Goal: Task Accomplishment & Management: Use online tool/utility

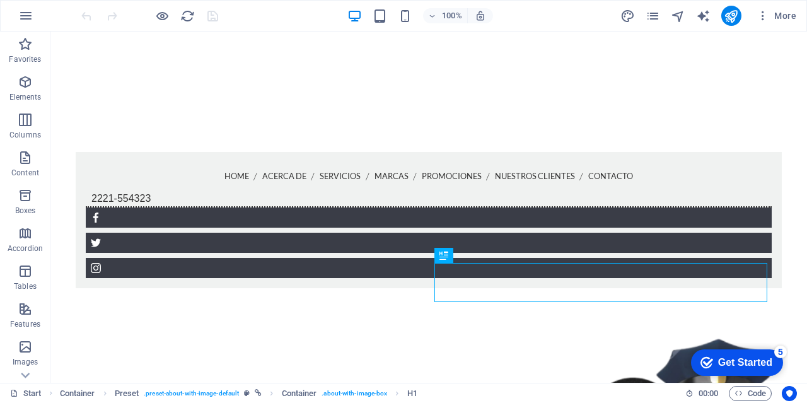
scroll to position [246, 0]
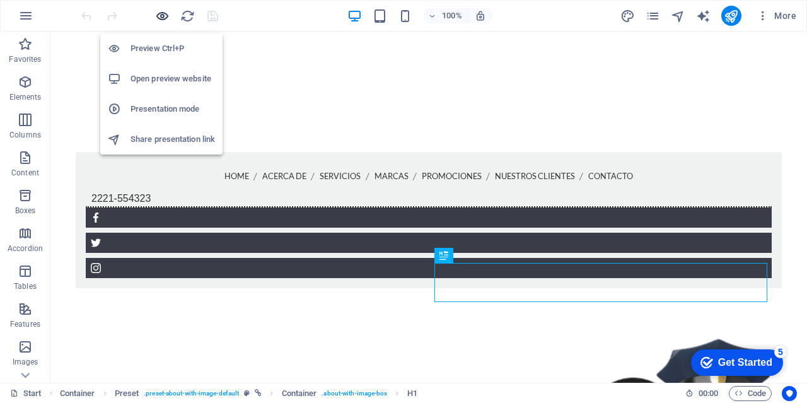
click at [164, 18] on icon "button" at bounding box center [162, 16] width 15 height 15
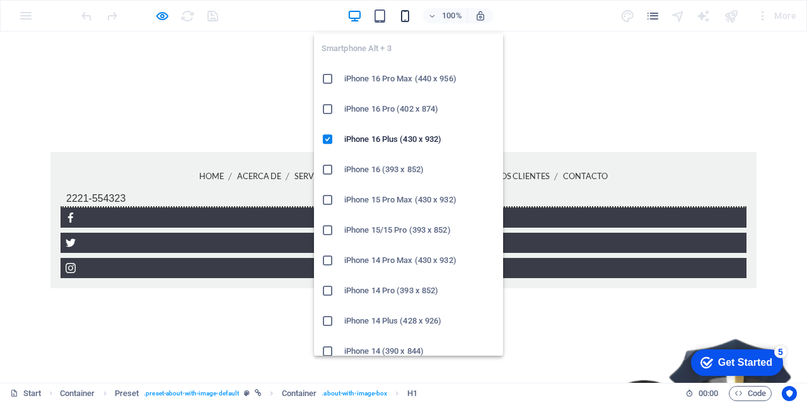
click at [409, 17] on icon "button" at bounding box center [405, 16] width 15 height 15
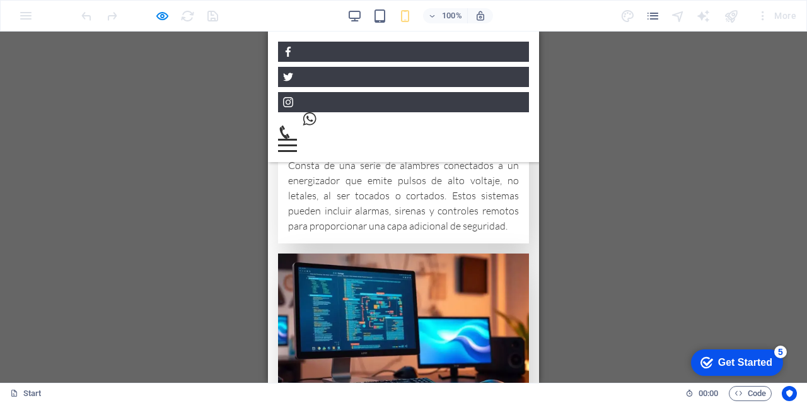
scroll to position [2964, 0]
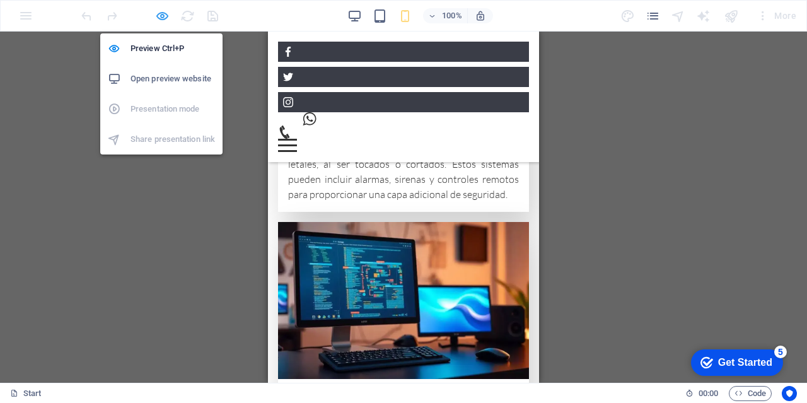
click at [163, 23] on icon "button" at bounding box center [162, 16] width 15 height 15
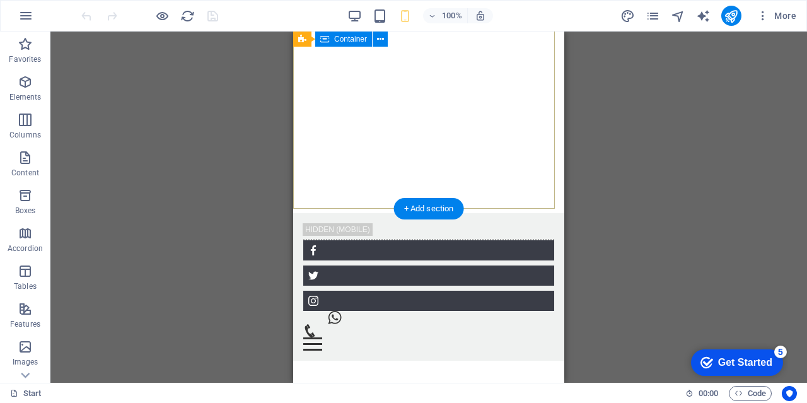
scroll to position [0, 0]
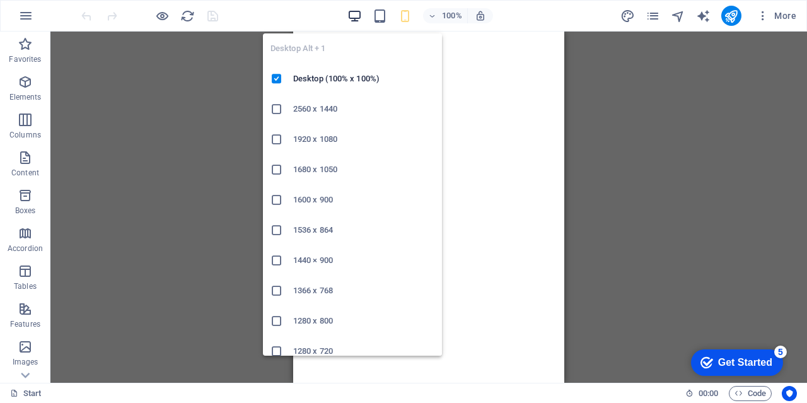
click at [352, 16] on icon "button" at bounding box center [354, 16] width 15 height 15
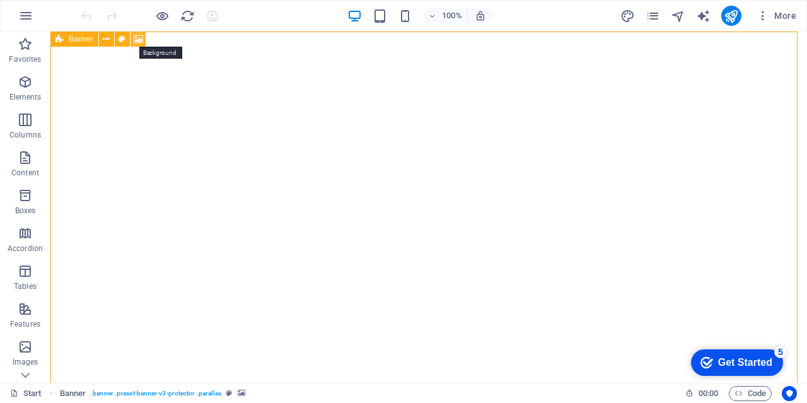
click at [137, 38] on icon at bounding box center [138, 39] width 9 height 13
select select "ms"
select select "s"
select select "progressive"
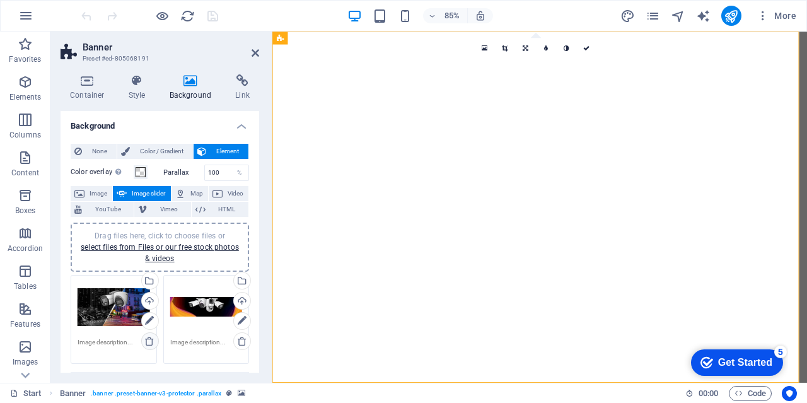
click at [151, 342] on icon at bounding box center [149, 341] width 10 height 10
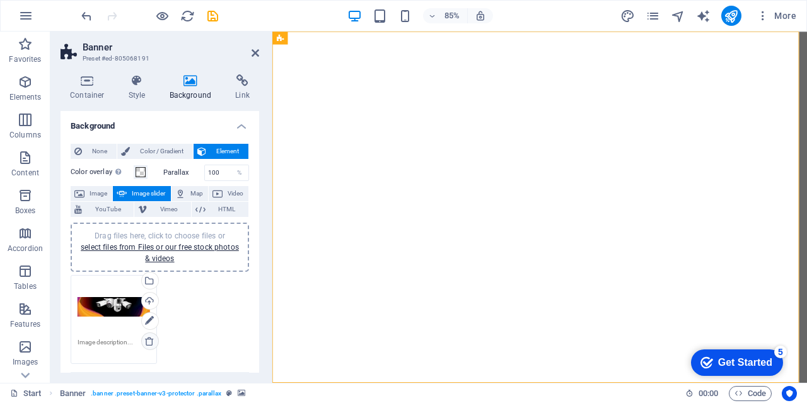
click at [150, 340] on icon at bounding box center [149, 341] width 10 height 10
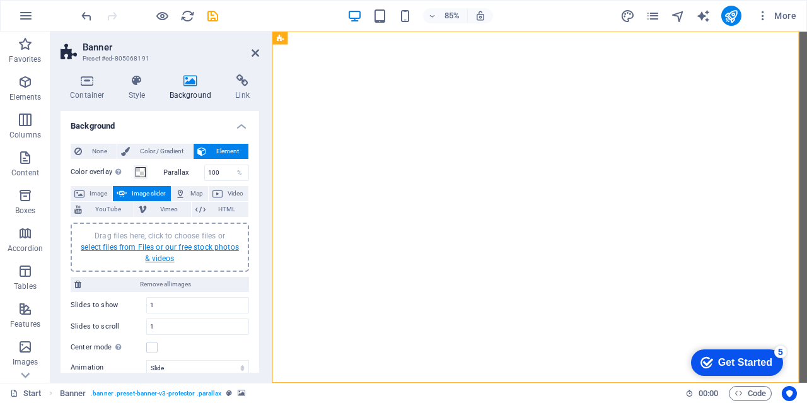
click at [149, 245] on link "select files from Files or our free stock photos & videos" at bounding box center [160, 253] width 158 height 20
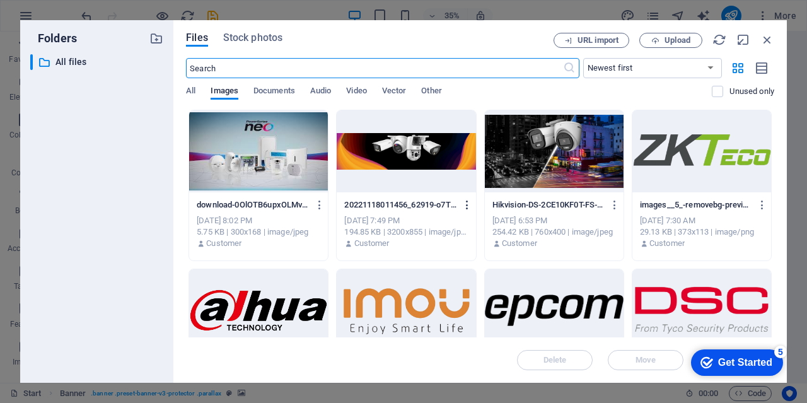
click at [467, 203] on icon "button" at bounding box center [468, 204] width 12 height 11
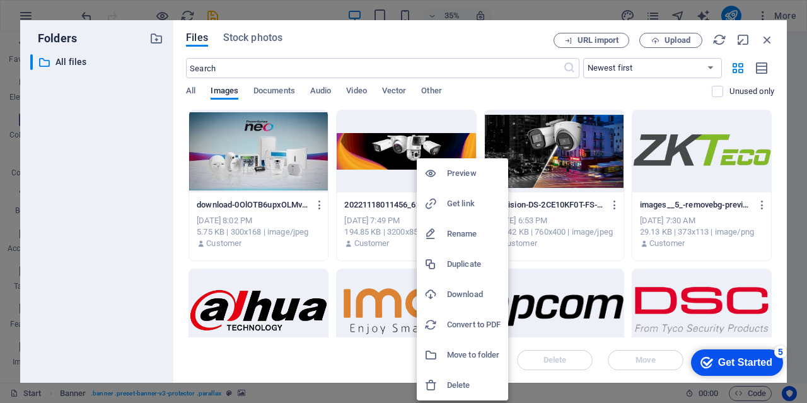
click at [460, 387] on h6 "Delete" at bounding box center [474, 385] width 54 height 15
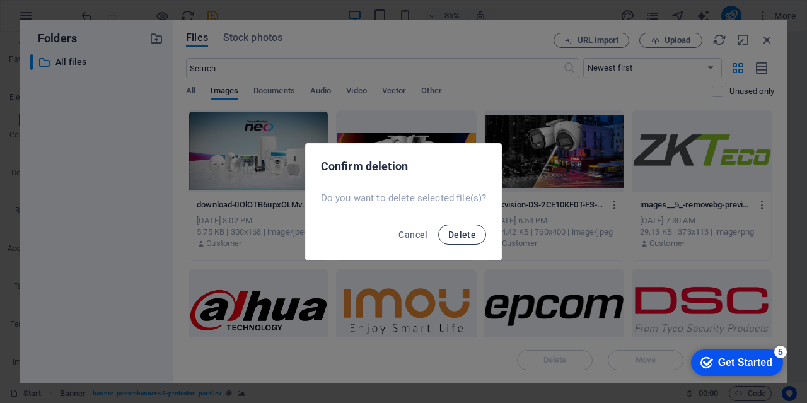
click at [465, 235] on span "Delete" at bounding box center [462, 235] width 28 height 10
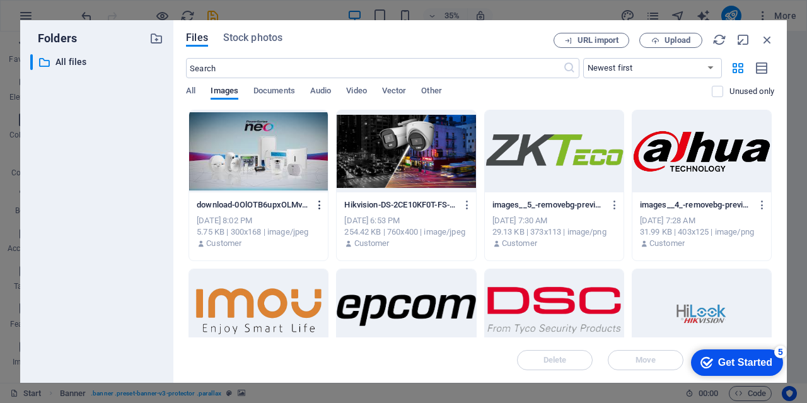
click at [319, 203] on icon "button" at bounding box center [320, 204] width 12 height 11
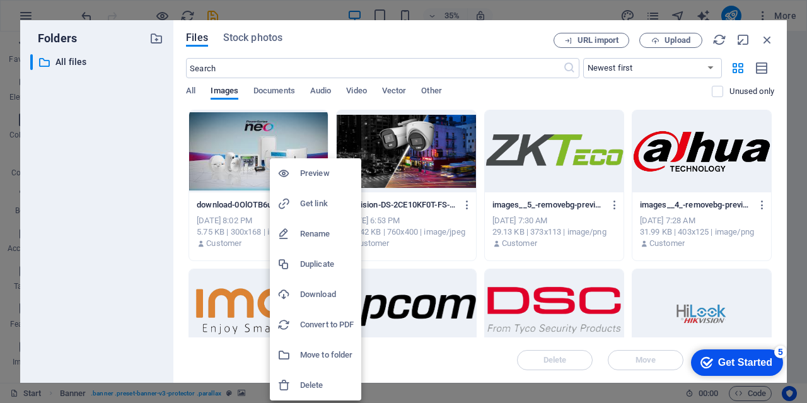
click at [308, 387] on h6 "Delete" at bounding box center [327, 385] width 54 height 15
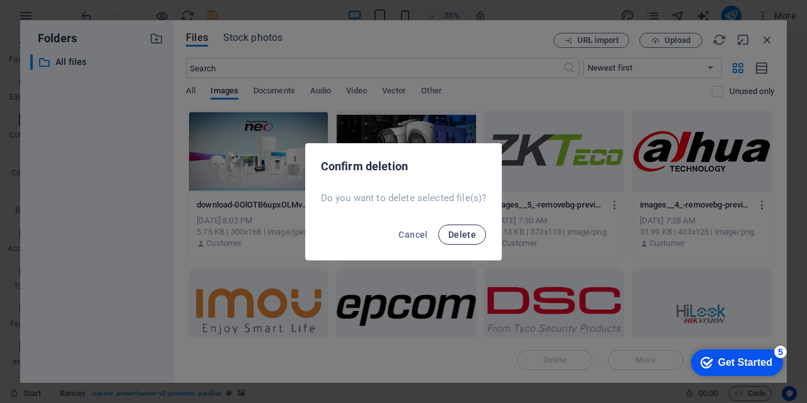
click at [464, 238] on span "Delete" at bounding box center [462, 235] width 28 height 10
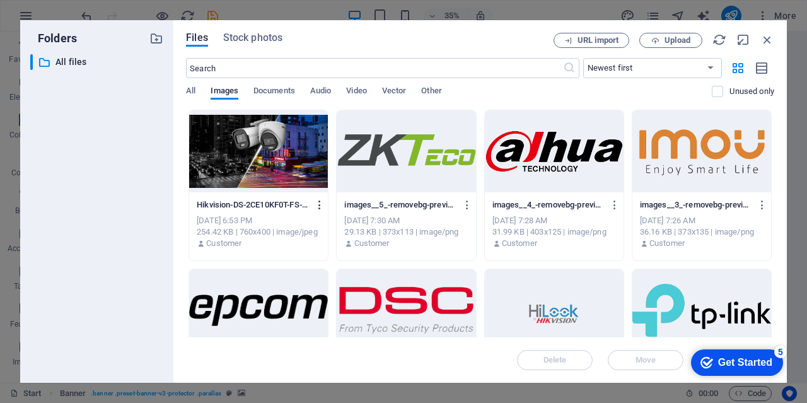
click at [317, 203] on icon "button" at bounding box center [320, 204] width 12 height 11
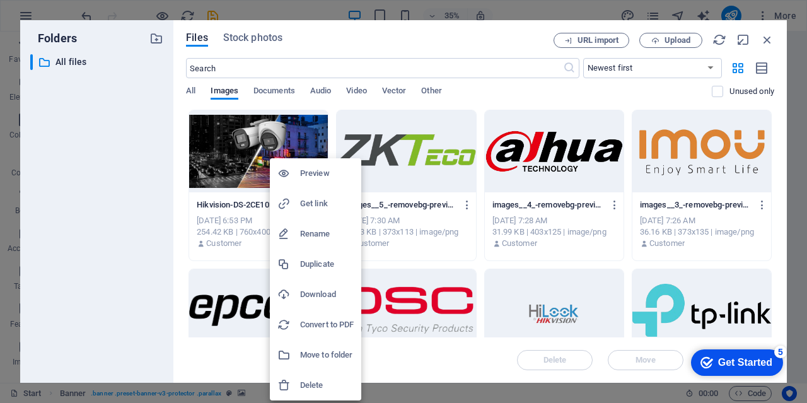
click at [306, 383] on h6 "Delete" at bounding box center [327, 385] width 54 height 15
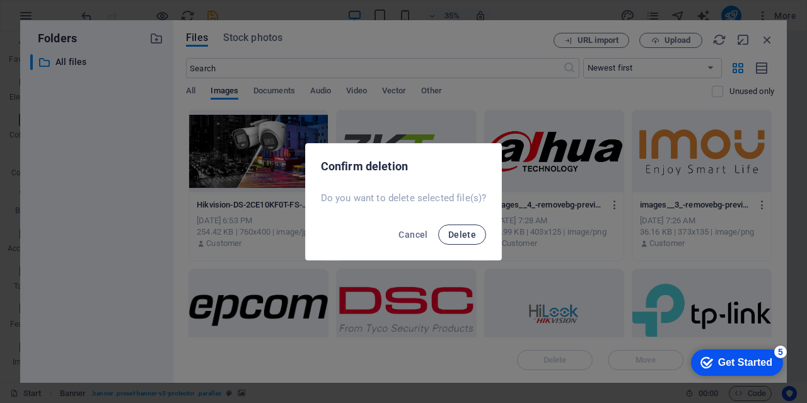
click at [455, 230] on span "Delete" at bounding box center [462, 235] width 28 height 10
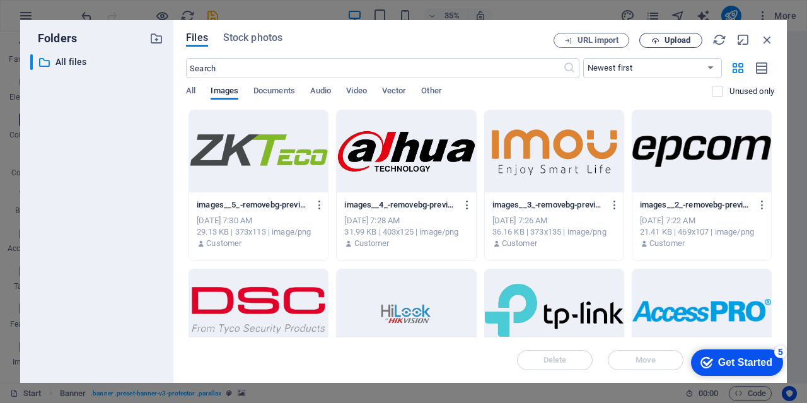
click at [660, 38] on span "Upload" at bounding box center [671, 41] width 52 height 8
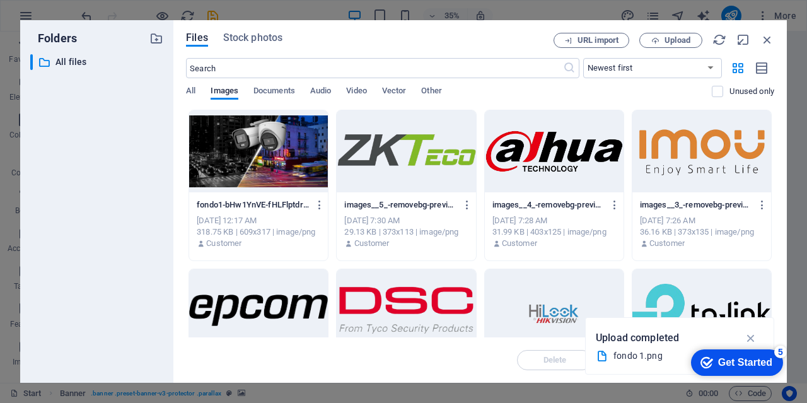
click at [283, 139] on div at bounding box center [258, 151] width 139 height 82
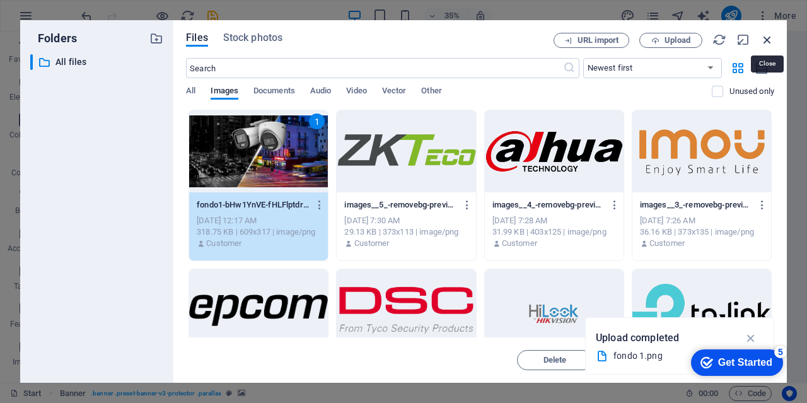
drag, startPoint x: 766, startPoint y: 41, endPoint x: 581, endPoint y: 9, distance: 188.1
click at [766, 41] on icon "button" at bounding box center [768, 40] width 14 height 14
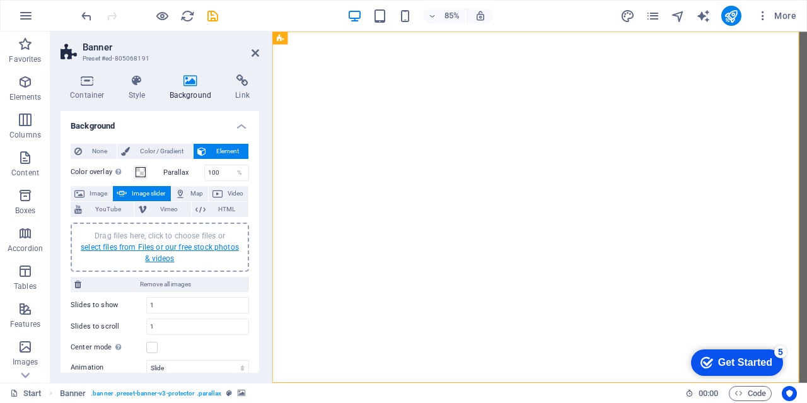
click at [132, 248] on link "select files from Files or our free stock photos & videos" at bounding box center [160, 253] width 158 height 20
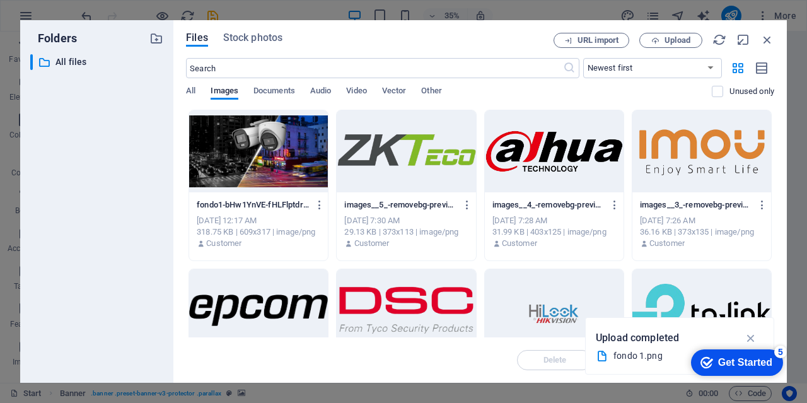
click at [280, 153] on div at bounding box center [258, 151] width 139 height 82
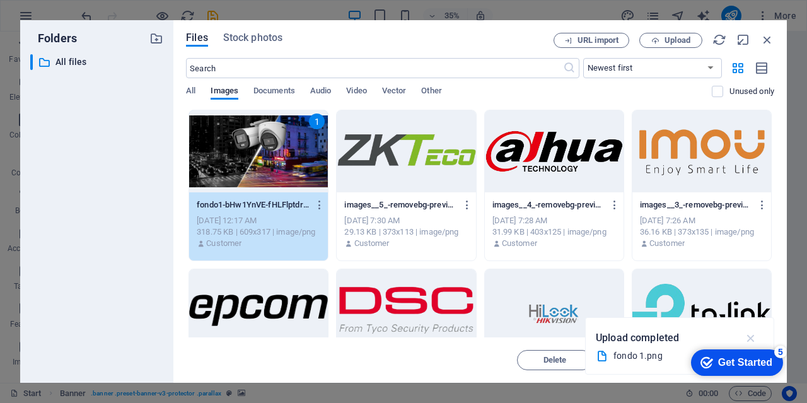
click at [751, 338] on icon "button" at bounding box center [751, 338] width 15 height 14
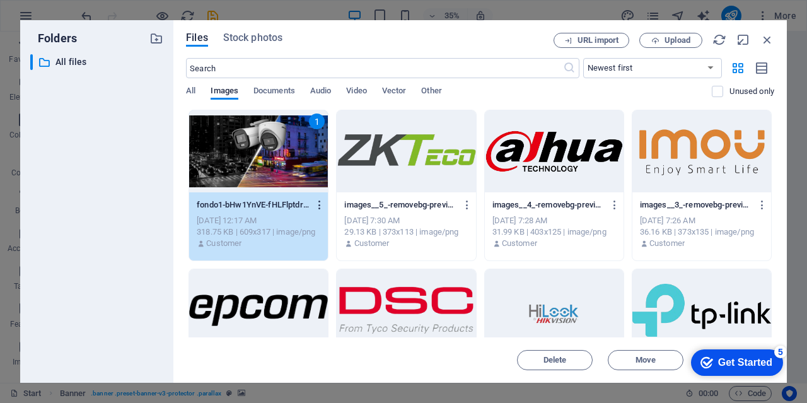
click at [321, 206] on icon "button" at bounding box center [320, 204] width 12 height 11
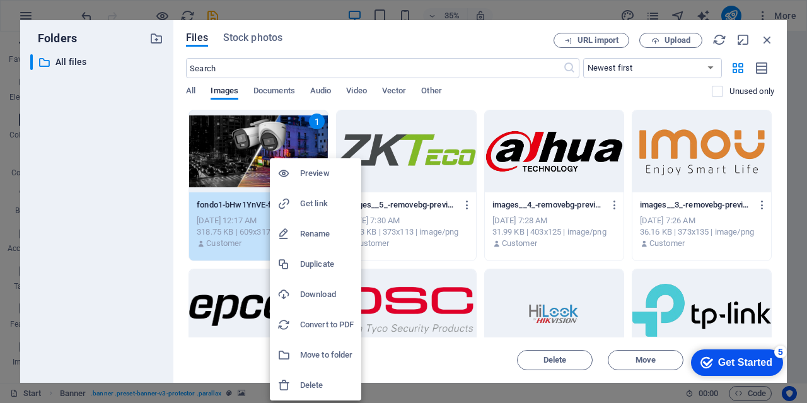
click at [134, 276] on div at bounding box center [403, 201] width 807 height 403
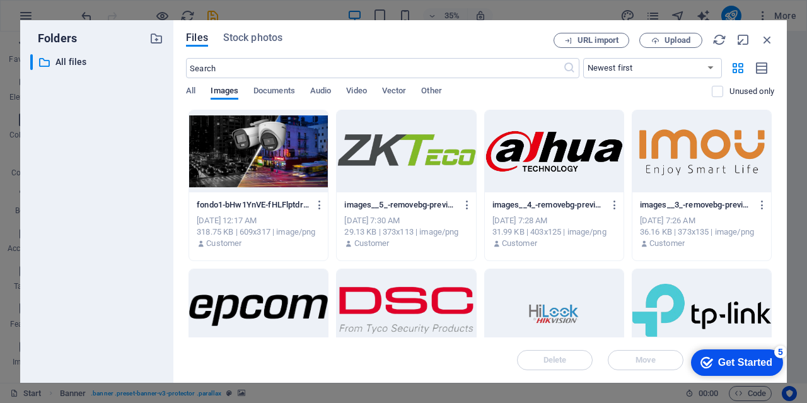
click at [242, 214] on div "fondo1-bHw1YnVE-fHLFlptdrYYGA.png fondo1-bHw1YnVE-fHLFlptdrYYGA.png" at bounding box center [259, 205] width 124 height 20
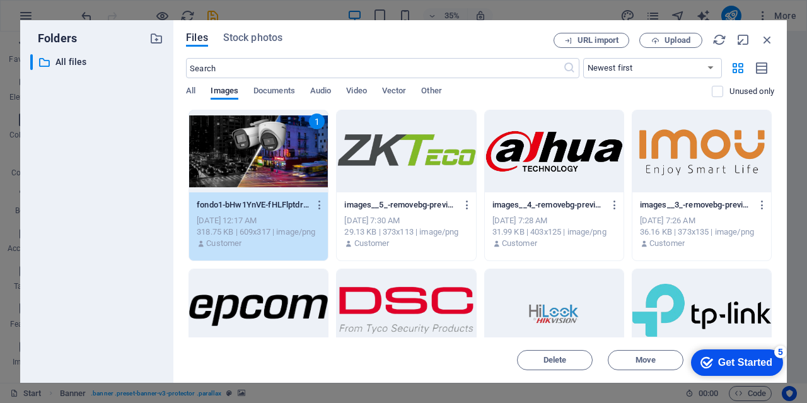
click at [242, 214] on div "fondo1-bHw1YnVE-fHLFlptdrYYGA.png fondo1-bHw1YnVE-fHLFlptdrYYGA.png" at bounding box center [259, 205] width 124 height 20
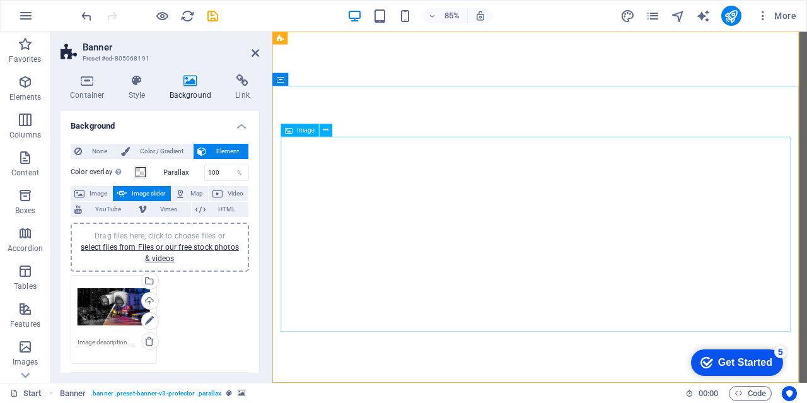
click at [240, 345] on div "Drag files here, click to choose files or select files from Files or our free s…" at bounding box center [159, 319] width 185 height 95
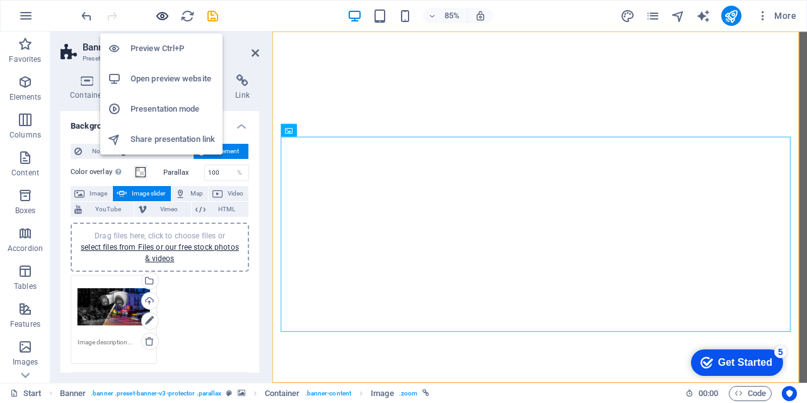
click at [163, 17] on icon "button" at bounding box center [162, 16] width 15 height 15
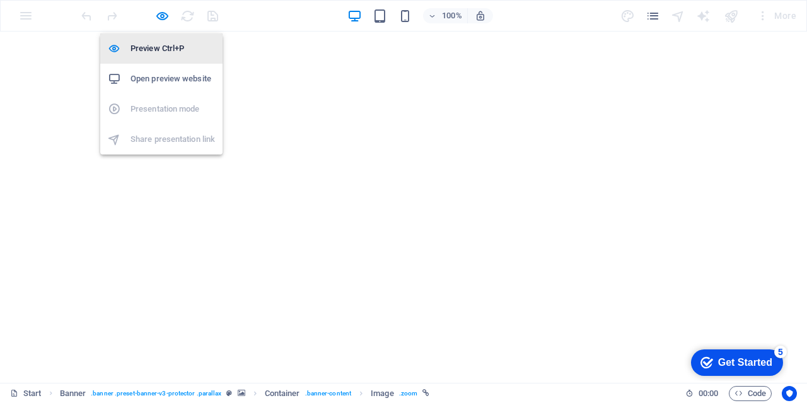
click at [161, 48] on h6 "Preview Ctrl+P" at bounding box center [173, 48] width 85 height 15
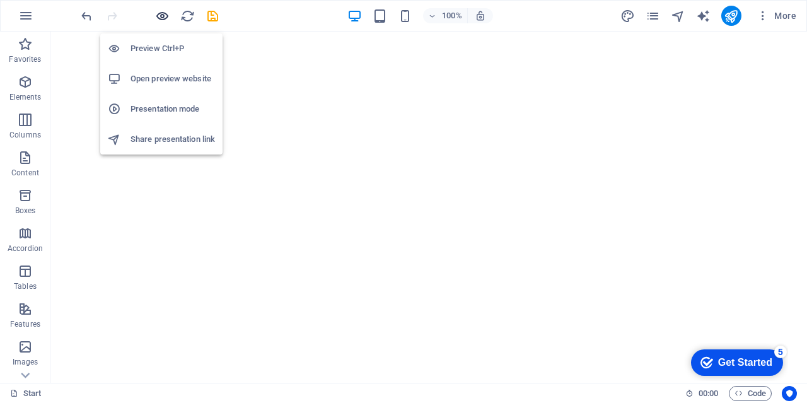
click at [162, 17] on icon "button" at bounding box center [162, 16] width 15 height 15
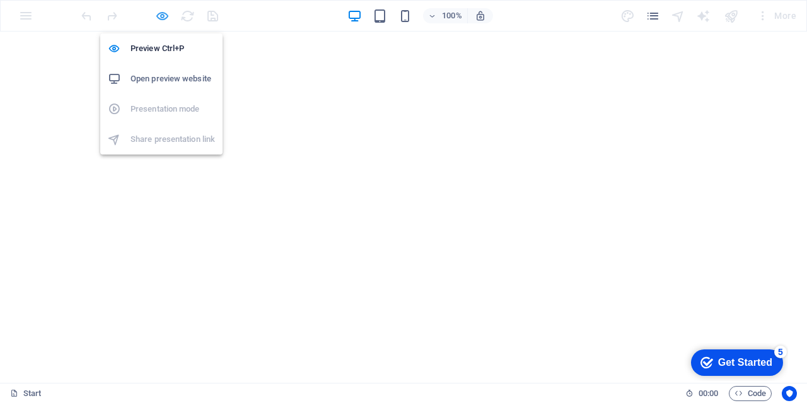
click at [160, 17] on icon "button" at bounding box center [162, 16] width 15 height 15
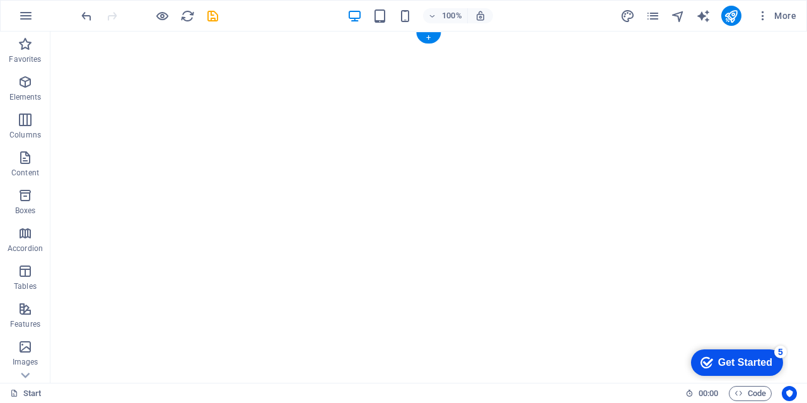
click at [64, 45] on div at bounding box center [428, 207] width 757 height 351
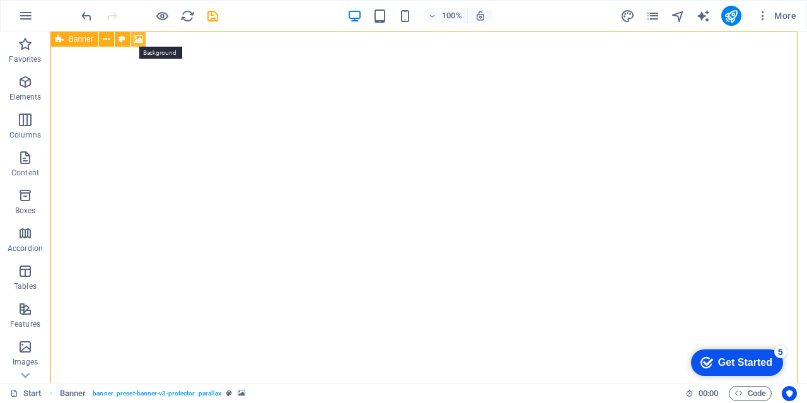
click at [136, 38] on icon at bounding box center [138, 39] width 9 height 13
select select "ms"
select select "s"
select select "progressive"
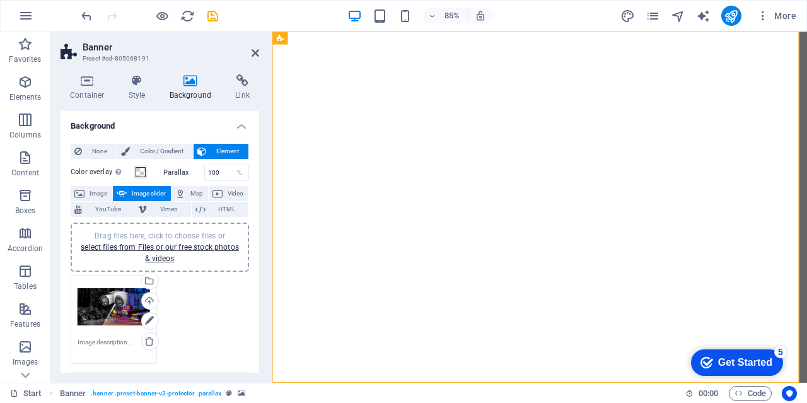
click at [116, 305] on div "Drag files here, click to choose files or select files from Files or our free s…" at bounding box center [114, 307] width 73 height 50
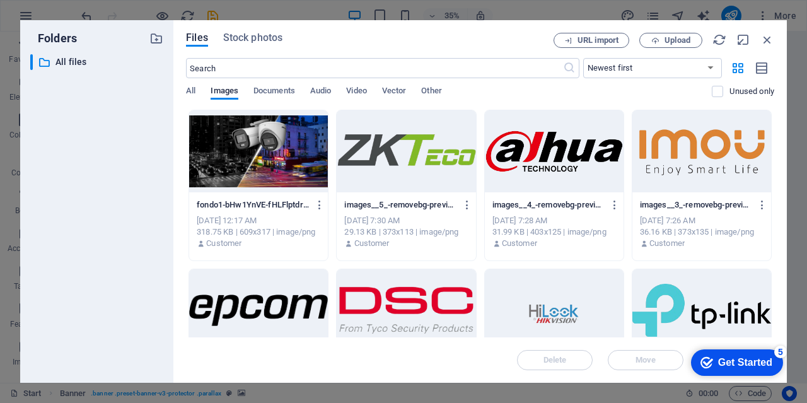
click at [242, 173] on div at bounding box center [258, 151] width 139 height 82
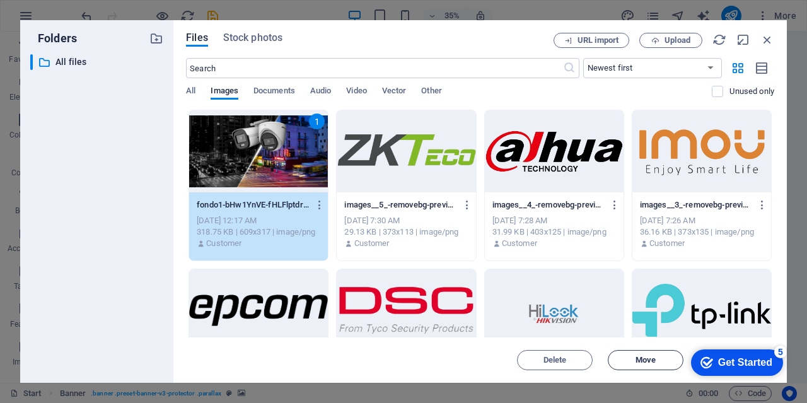
click at [655, 363] on span "Move" at bounding box center [646, 360] width 20 height 8
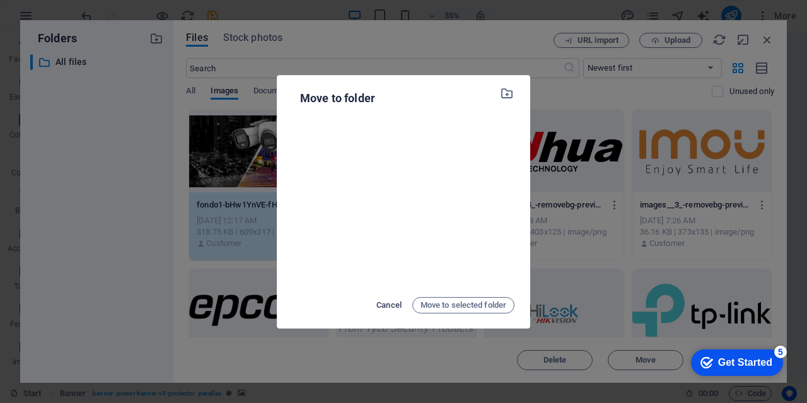
click at [376, 306] on span "Cancel" at bounding box center [388, 305] width 25 height 15
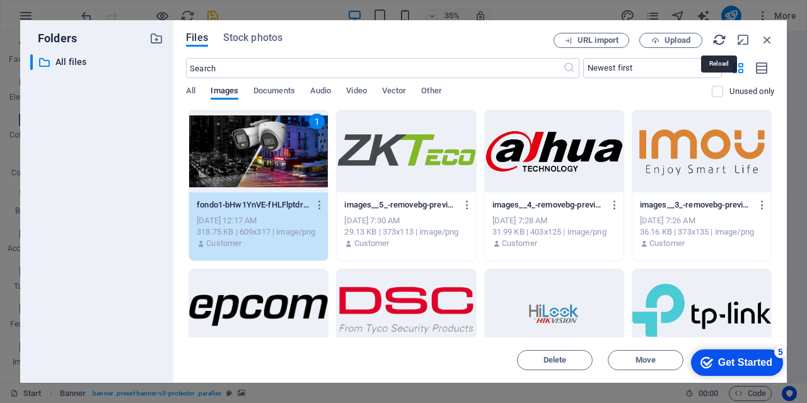
click at [724, 39] on icon "button" at bounding box center [720, 40] width 14 height 14
click at [284, 153] on div "1" at bounding box center [258, 151] width 139 height 82
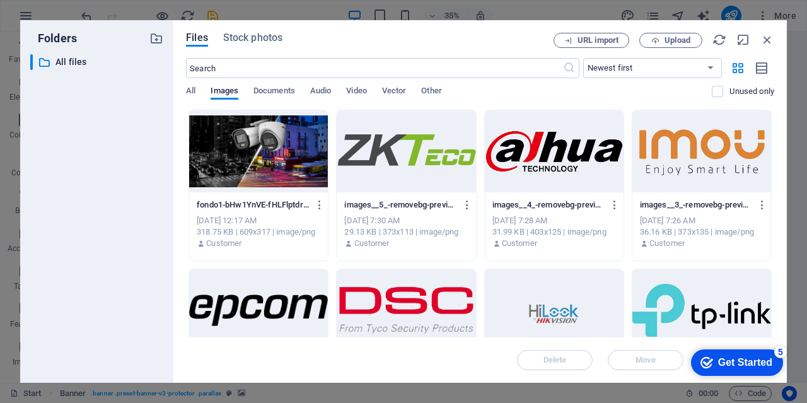
click at [283, 152] on div at bounding box center [258, 151] width 139 height 82
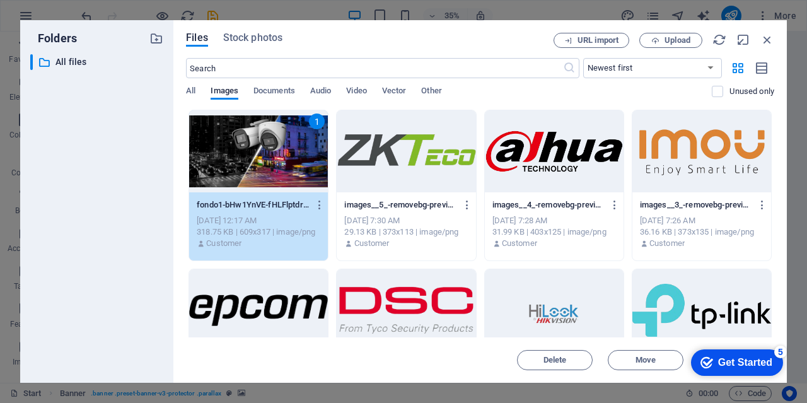
click at [283, 150] on div "1" at bounding box center [258, 151] width 139 height 82
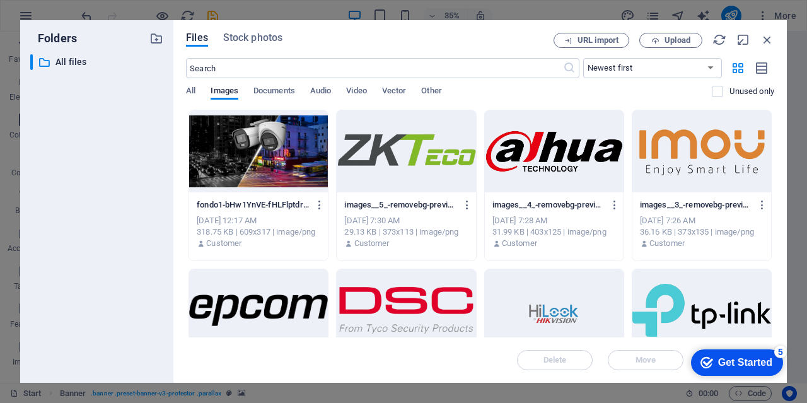
click at [283, 150] on div at bounding box center [258, 151] width 139 height 82
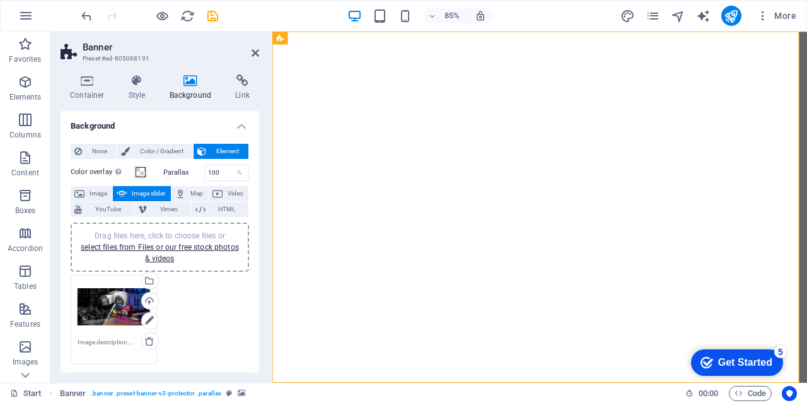
click at [117, 300] on div "Drag files here, click to choose files or select files from Files or our free s…" at bounding box center [114, 307] width 73 height 50
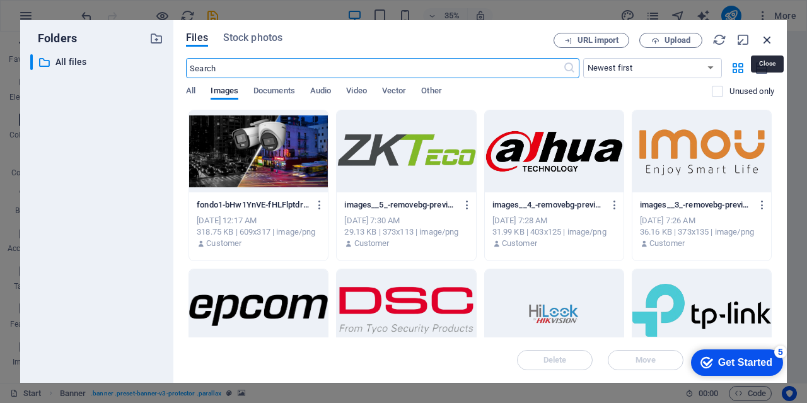
click at [763, 36] on icon "button" at bounding box center [768, 40] width 14 height 14
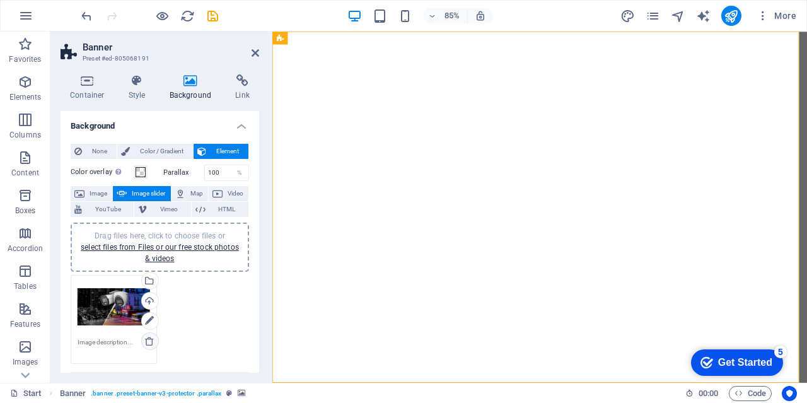
click at [150, 340] on icon at bounding box center [149, 341] width 10 height 10
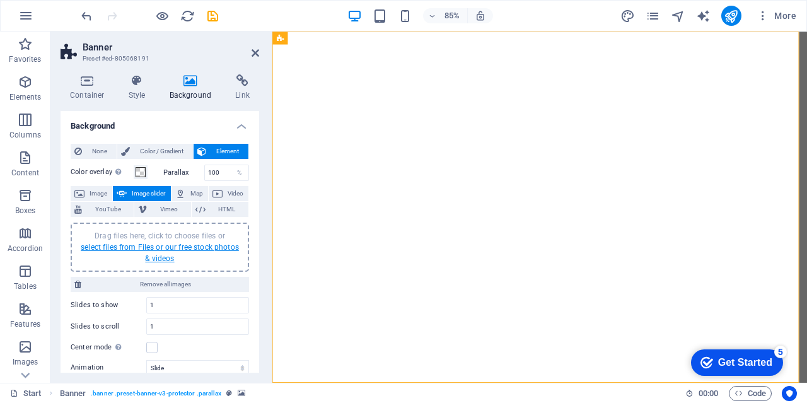
click at [199, 249] on link "select files from Files or our free stock photos & videos" at bounding box center [160, 253] width 158 height 20
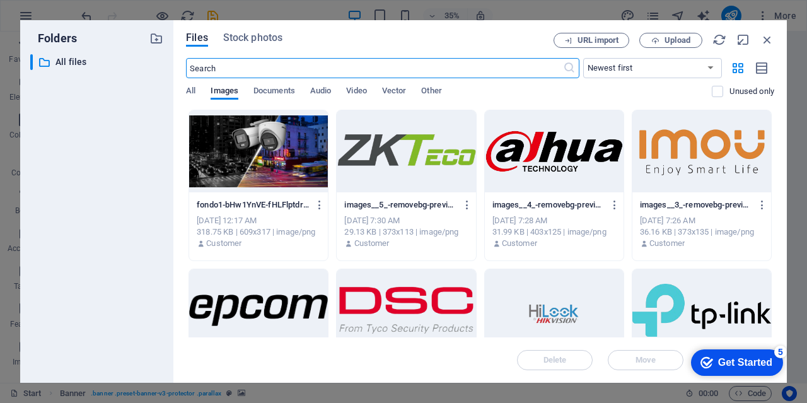
click at [230, 163] on div at bounding box center [258, 151] width 139 height 82
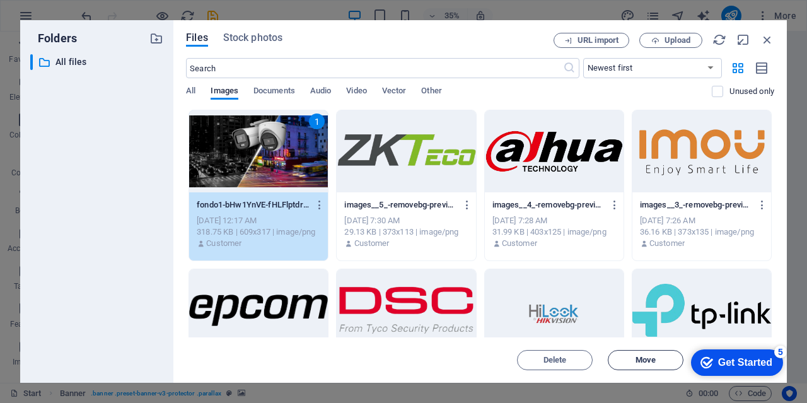
click at [665, 362] on span "Move" at bounding box center [646, 360] width 64 height 8
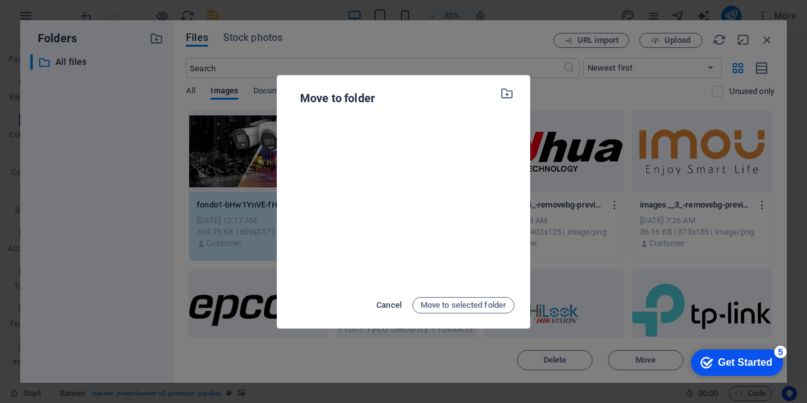
click at [373, 301] on button "Cancel" at bounding box center [389, 305] width 32 height 20
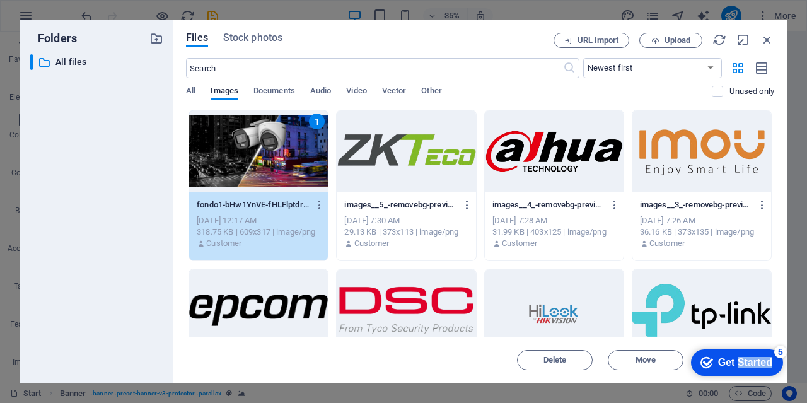
drag, startPoint x: 735, startPoint y: 368, endPoint x: 861, endPoint y: 623, distance: 284.3
click at [735, 370] on div "checkmark Get Started 5" at bounding box center [737, 362] width 92 height 26
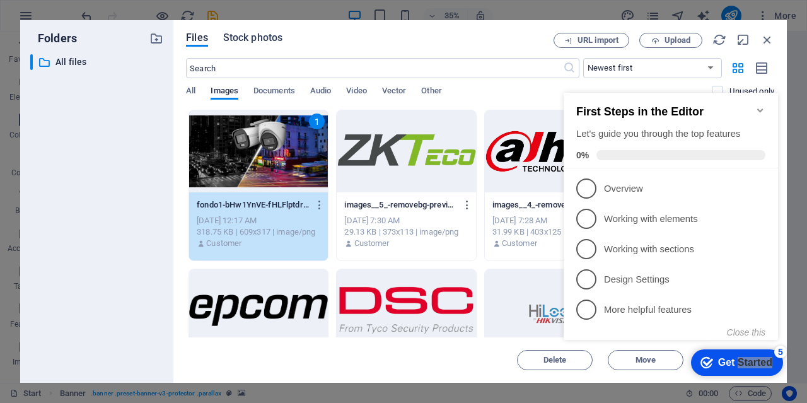
click at [223, 42] on span "Stock photos" at bounding box center [252, 37] width 59 height 15
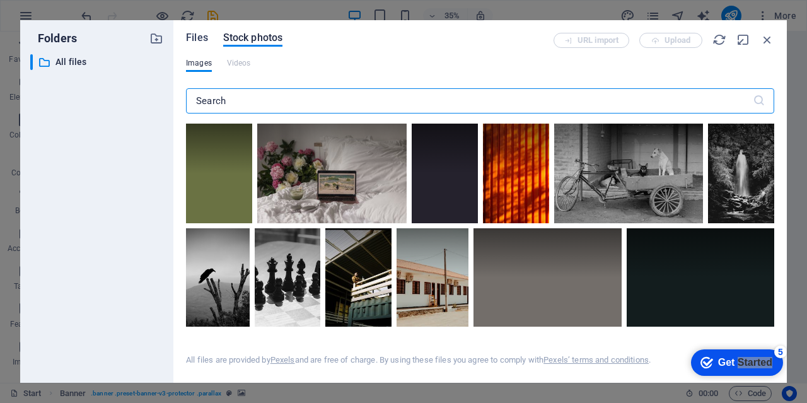
click at [197, 38] on span "Files" at bounding box center [197, 37] width 22 height 15
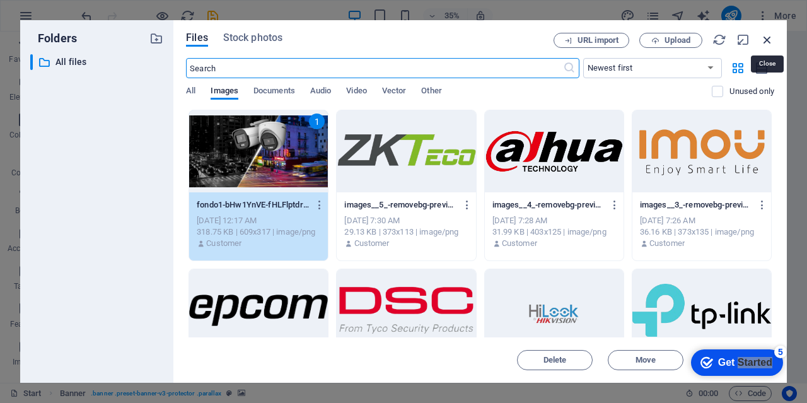
click at [767, 39] on icon "button" at bounding box center [768, 40] width 14 height 14
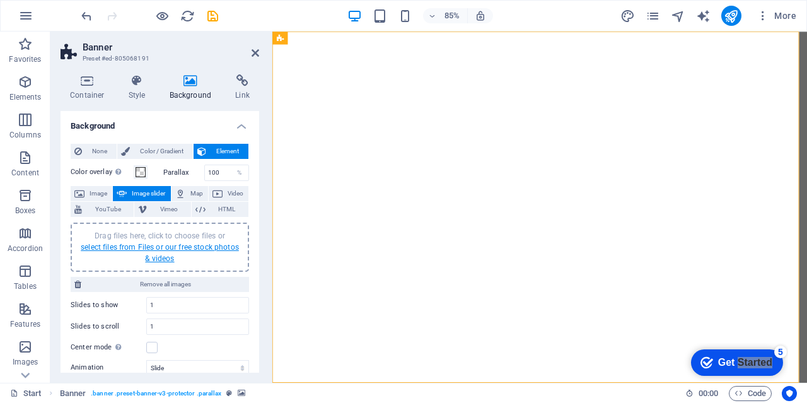
click at [213, 249] on link "select files from Files or our free stock photos & videos" at bounding box center [160, 253] width 158 height 20
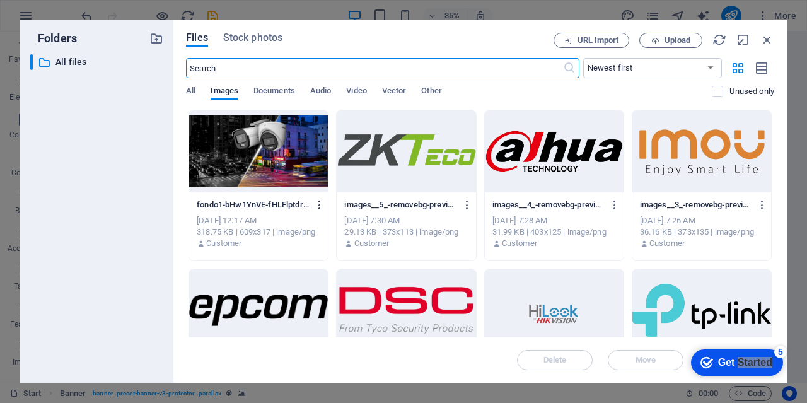
click at [319, 207] on icon "button" at bounding box center [320, 204] width 12 height 11
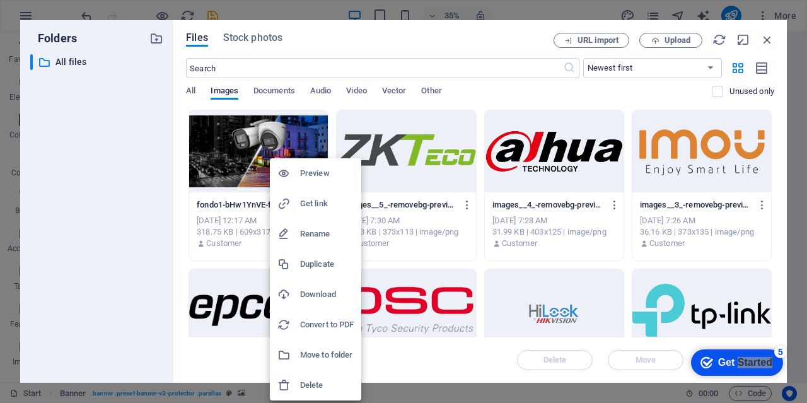
click at [313, 384] on h6 "Delete" at bounding box center [327, 385] width 54 height 15
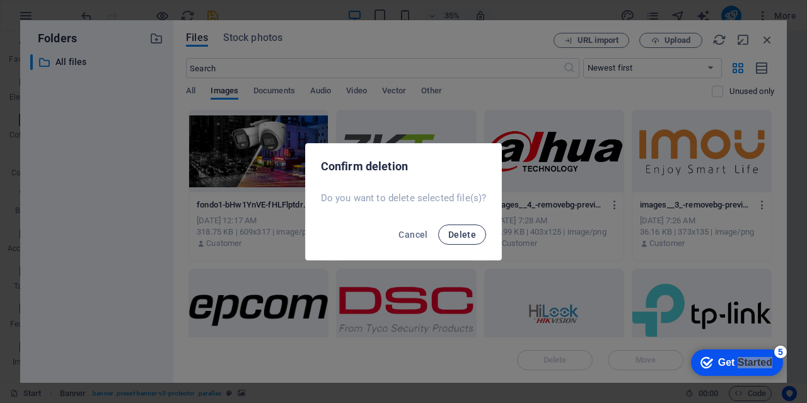
click at [475, 237] on span "Delete" at bounding box center [462, 235] width 28 height 10
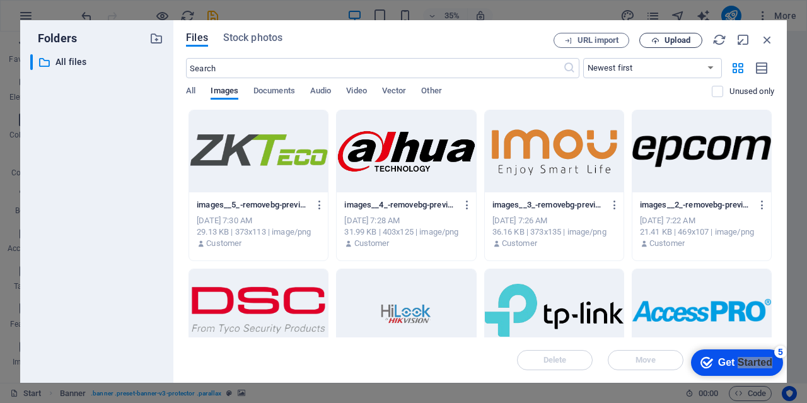
click at [678, 42] on span "Upload" at bounding box center [678, 41] width 26 height 8
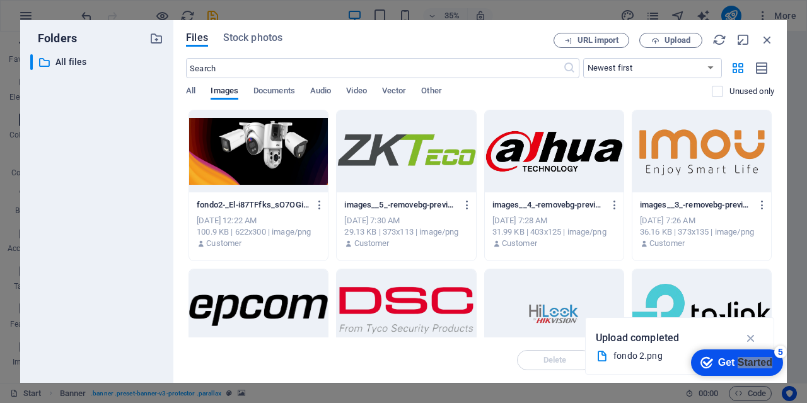
click at [239, 167] on div at bounding box center [258, 151] width 139 height 82
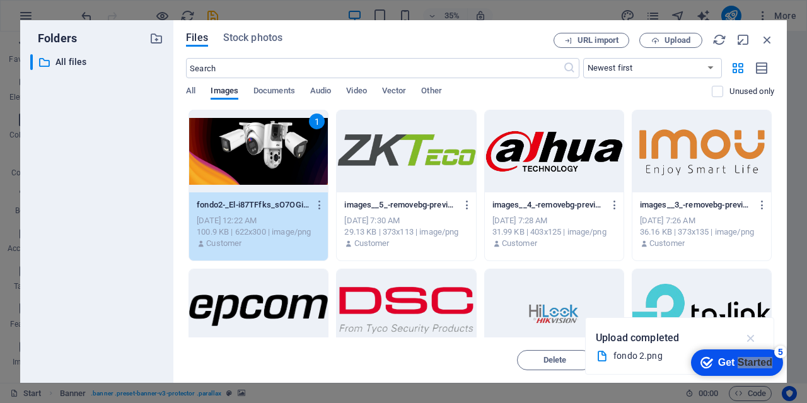
click at [753, 332] on icon "button" at bounding box center [751, 338] width 15 height 14
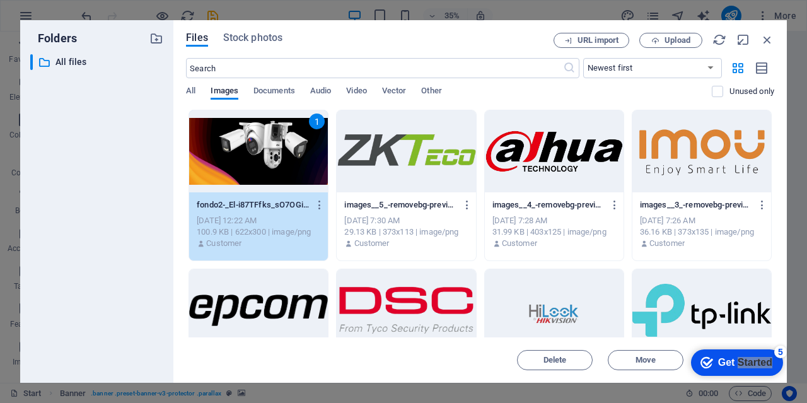
click at [244, 155] on div "1" at bounding box center [258, 151] width 139 height 82
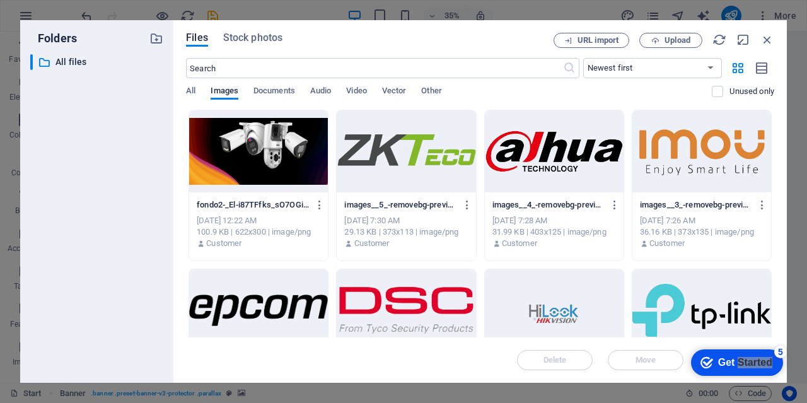
click at [244, 155] on div at bounding box center [258, 151] width 139 height 82
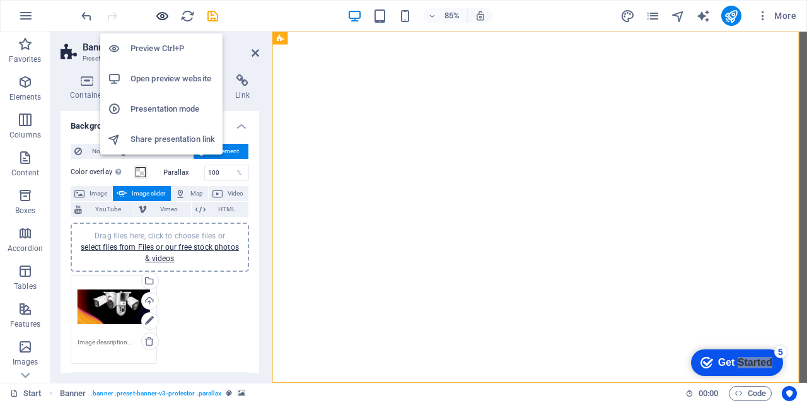
click at [160, 16] on icon "button" at bounding box center [162, 16] width 15 height 15
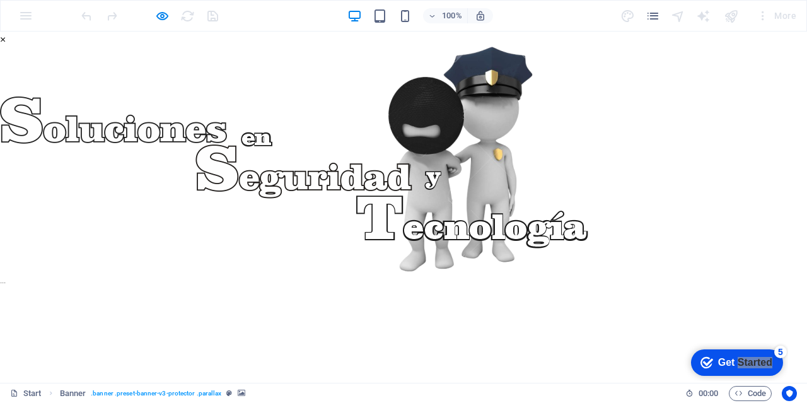
click at [392, 165] on img at bounding box center [294, 159] width 588 height 225
click at [6, 47] on button "×" at bounding box center [3, 39] width 6 height 15
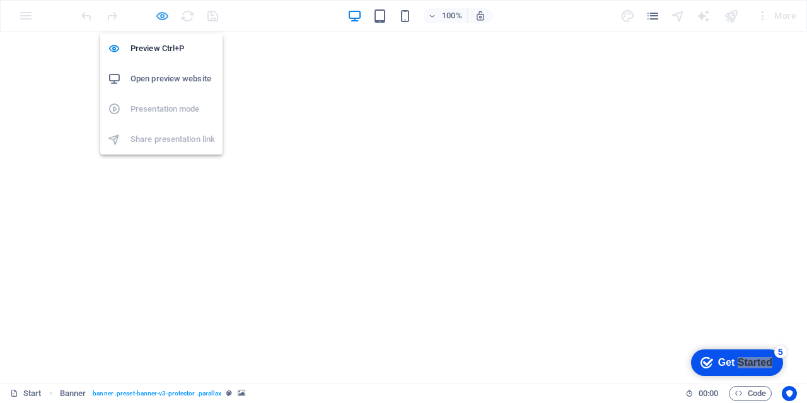
click at [163, 15] on icon "button" at bounding box center [162, 16] width 15 height 15
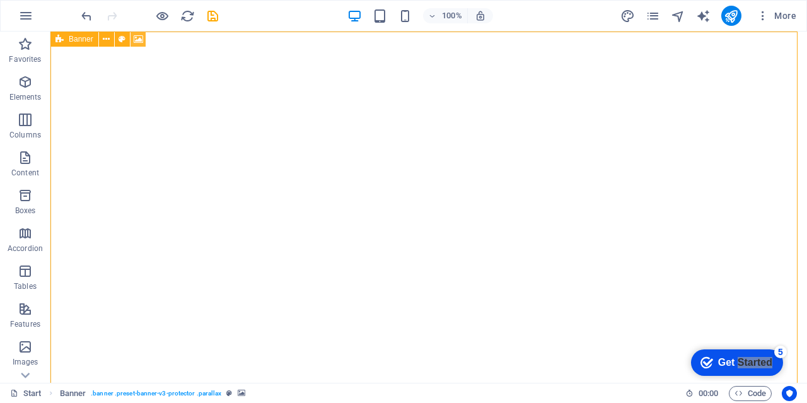
click at [142, 38] on icon at bounding box center [138, 39] width 9 height 13
select select "ms"
select select "s"
select select "progressive"
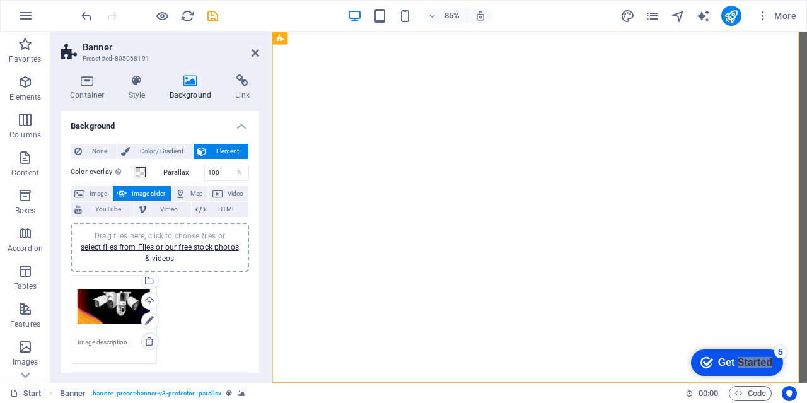
click at [146, 339] on icon at bounding box center [149, 341] width 10 height 10
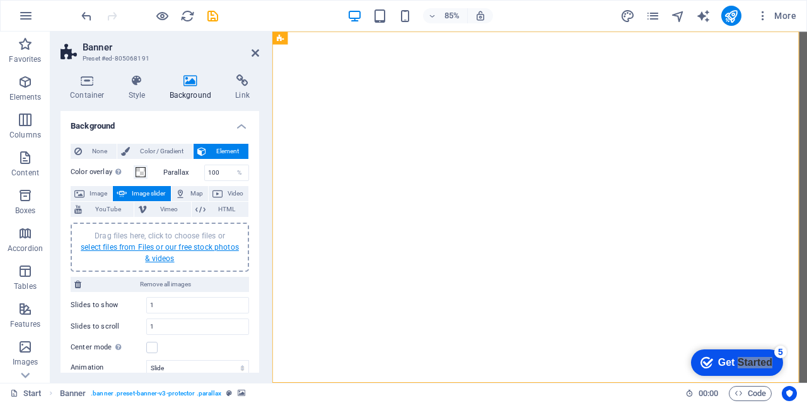
click at [156, 247] on link "select files from Files or our free stock photos & videos" at bounding box center [160, 253] width 158 height 20
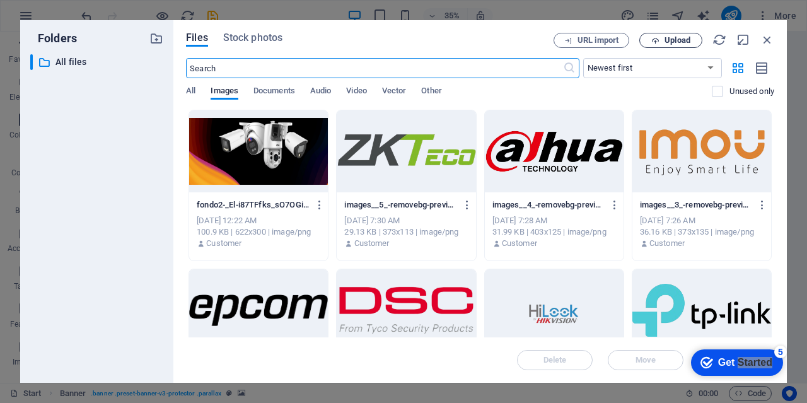
click at [677, 38] on span "Upload" at bounding box center [678, 41] width 26 height 8
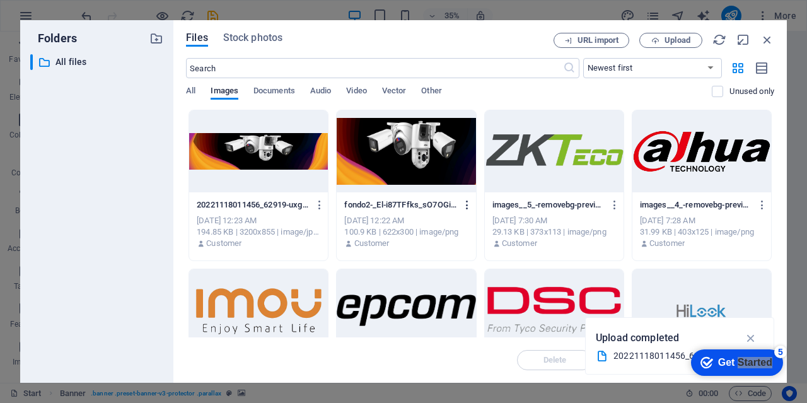
click at [466, 204] on icon "button" at bounding box center [468, 204] width 12 height 11
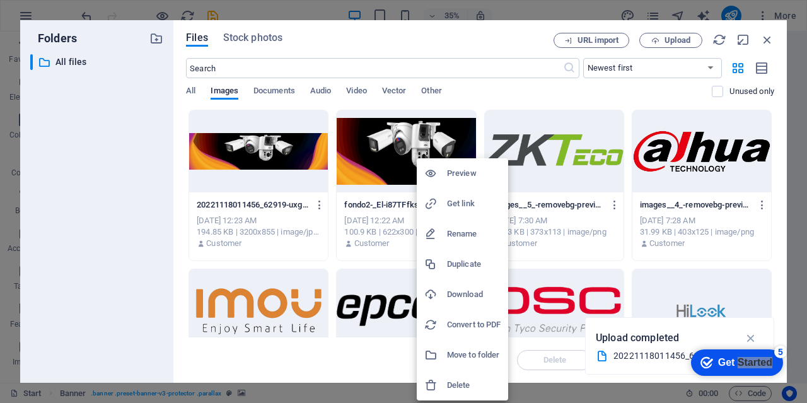
click at [464, 383] on h6 "Delete" at bounding box center [474, 385] width 54 height 15
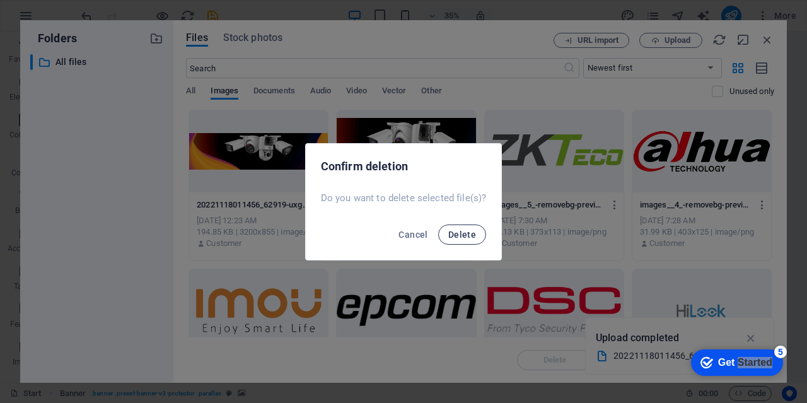
click at [471, 235] on span "Delete" at bounding box center [462, 235] width 28 height 10
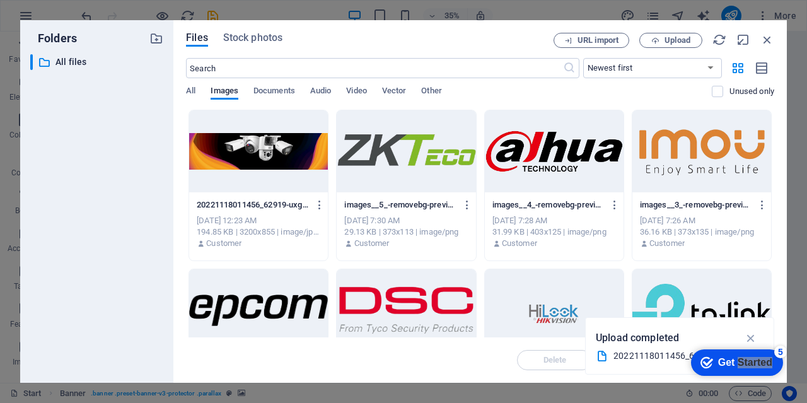
click at [254, 149] on div at bounding box center [258, 151] width 139 height 82
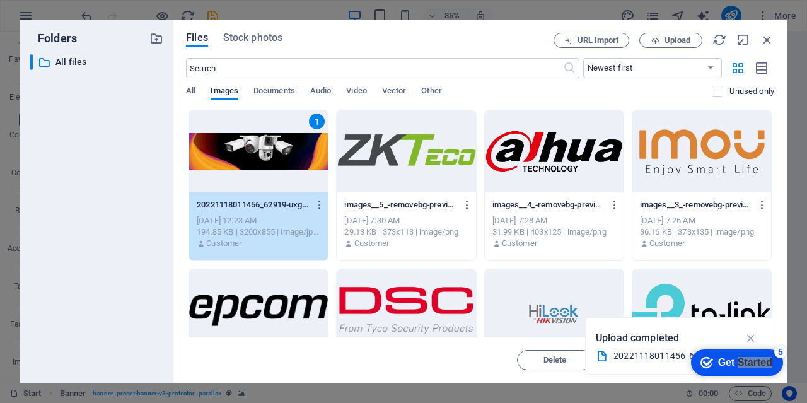
click at [254, 149] on div "1" at bounding box center [258, 151] width 139 height 82
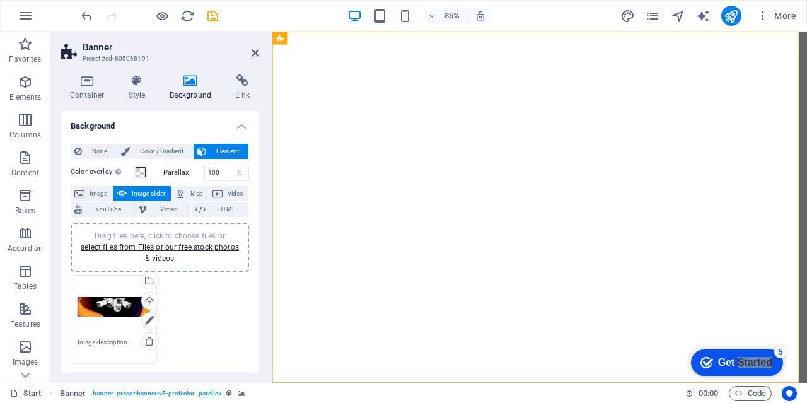
click at [250, 54] on header "Banner Preset #ed-805068191" at bounding box center [160, 48] width 199 height 33
click at [254, 54] on icon at bounding box center [256, 53] width 8 height 10
drag, startPoint x: 527, startPoint y: 86, endPoint x: 324, endPoint y: 259, distance: 267.0
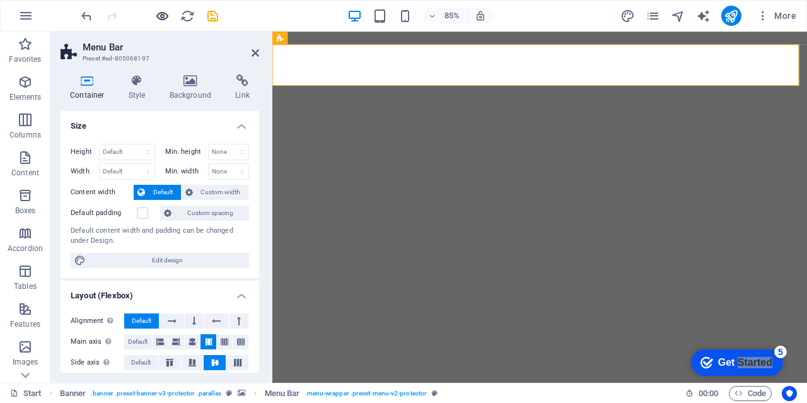
click at [166, 17] on icon "button" at bounding box center [162, 16] width 15 height 15
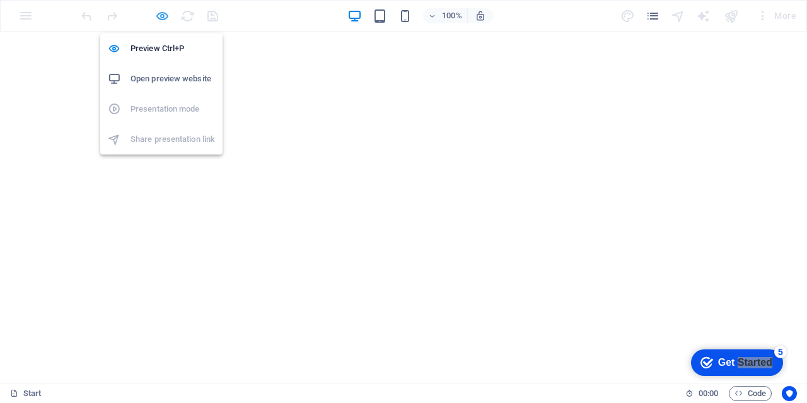
click at [164, 14] on icon "button" at bounding box center [162, 16] width 15 height 15
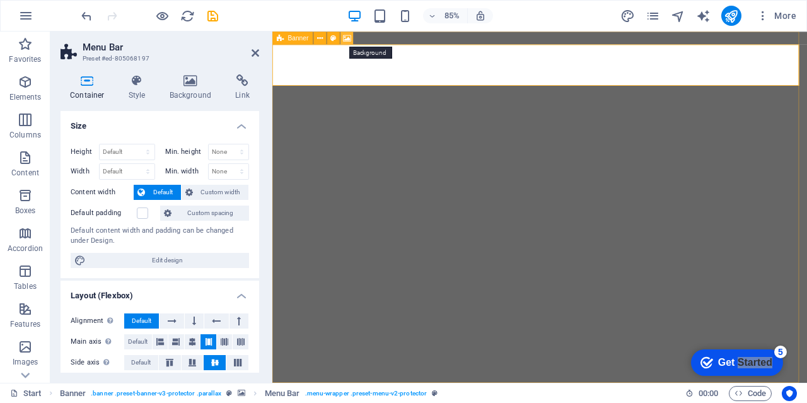
click at [344, 38] on icon at bounding box center [347, 37] width 8 height 11
select select "ms"
select select "s"
select select "progressive"
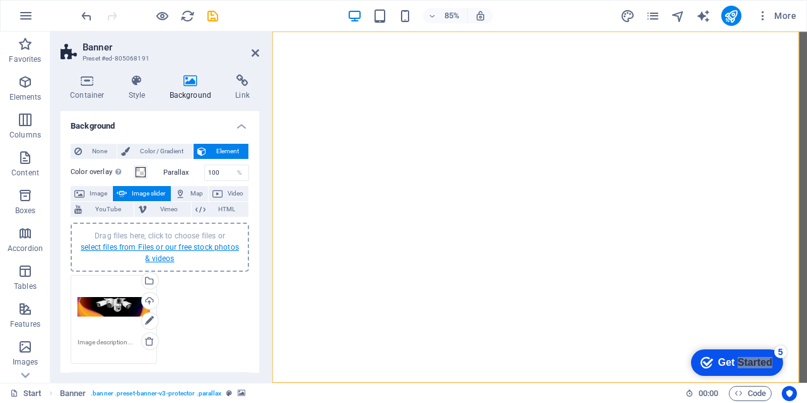
click at [112, 244] on link "select files from Files or our free stock photos & videos" at bounding box center [160, 253] width 158 height 20
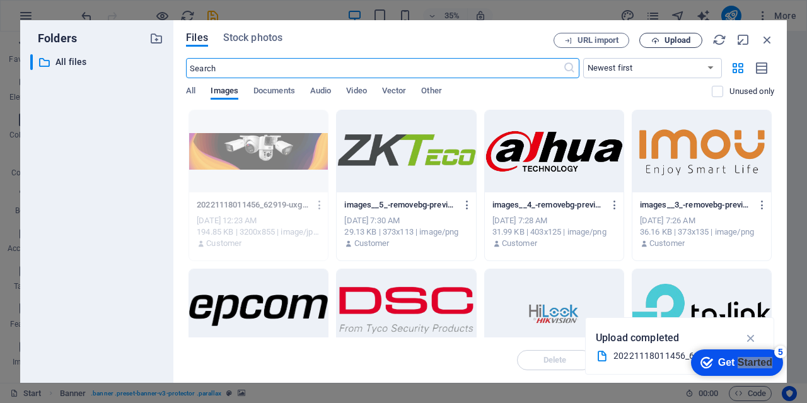
click at [668, 37] on span "Upload" at bounding box center [678, 41] width 26 height 8
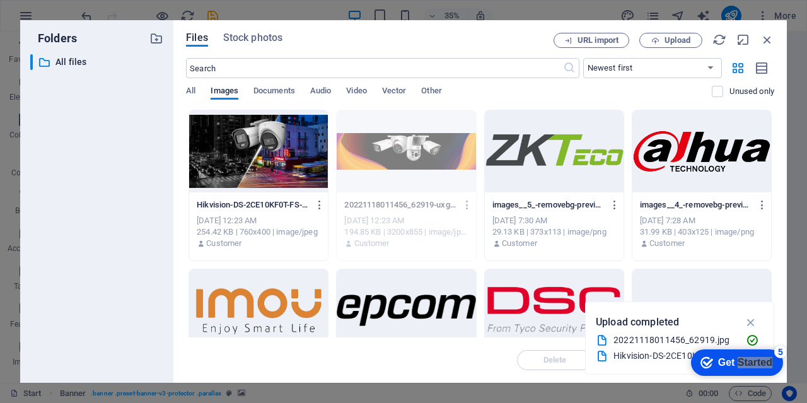
click at [258, 155] on div at bounding box center [258, 151] width 139 height 82
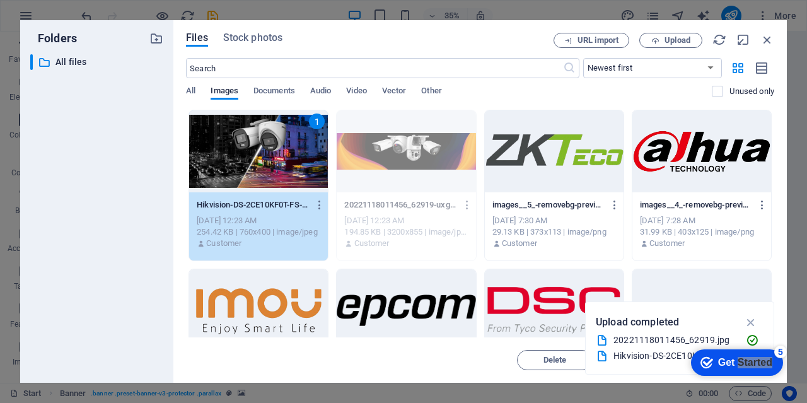
click at [258, 155] on div "1" at bounding box center [258, 151] width 139 height 82
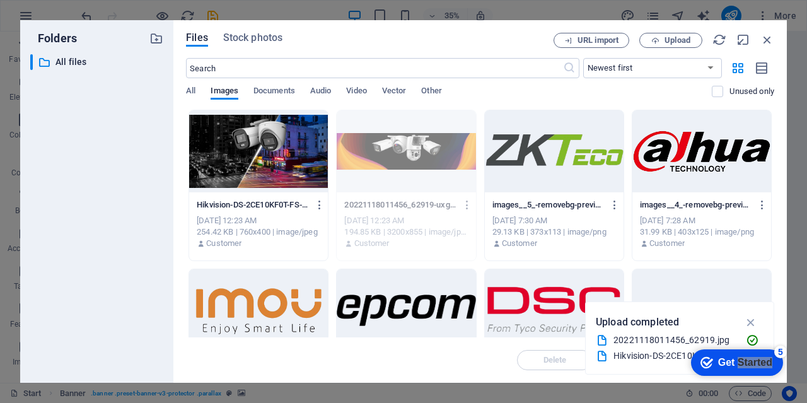
click at [258, 155] on div at bounding box center [258, 151] width 139 height 82
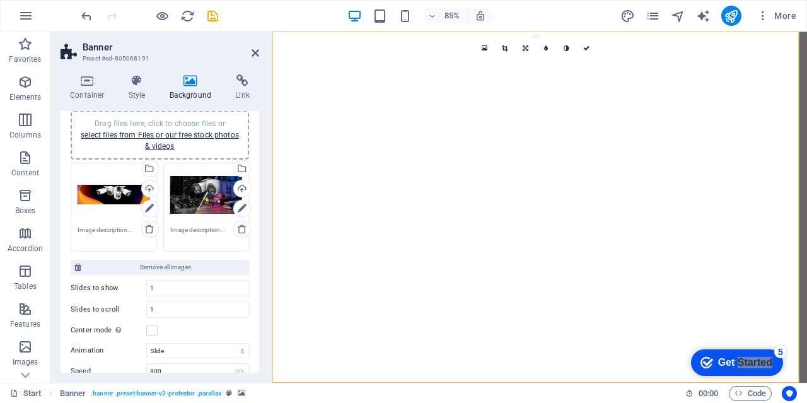
scroll to position [63, 0]
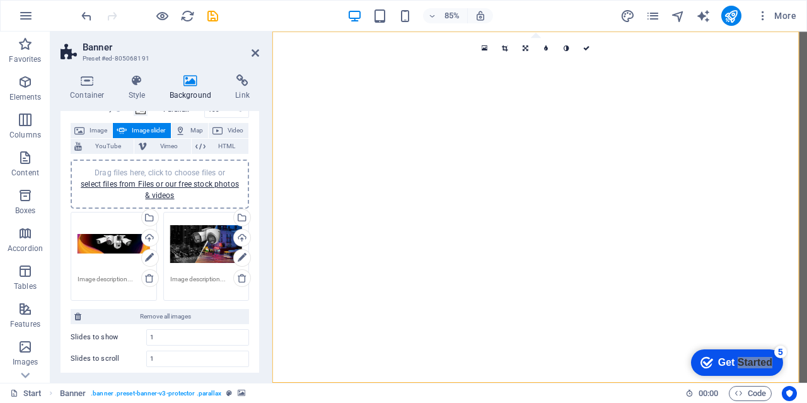
click at [115, 243] on div "Drag files here, click to choose files or select files from Files or our free s…" at bounding box center [114, 244] width 73 height 50
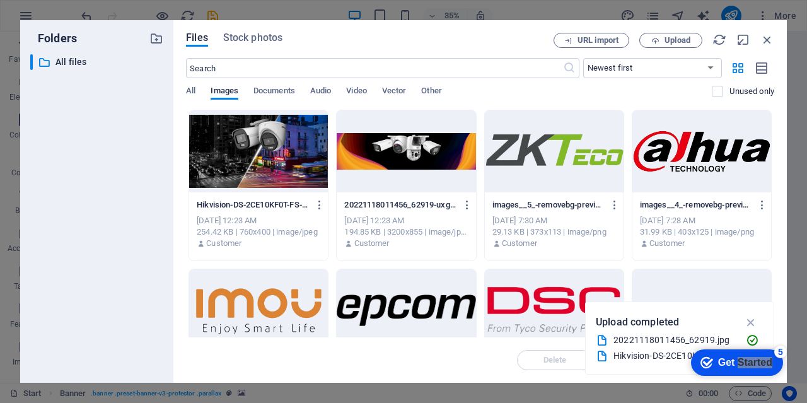
click at [366, 158] on div at bounding box center [406, 151] width 139 height 82
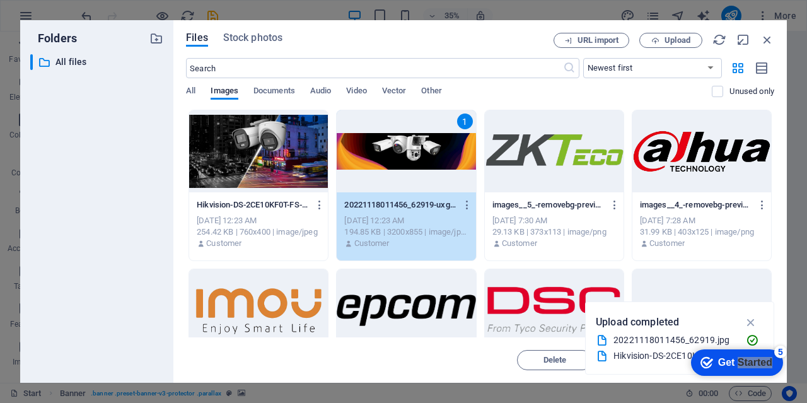
drag, startPoint x: 366, startPoint y: 158, endPoint x: 371, endPoint y: 365, distance: 206.9
click at [366, 158] on div "1" at bounding box center [406, 151] width 139 height 82
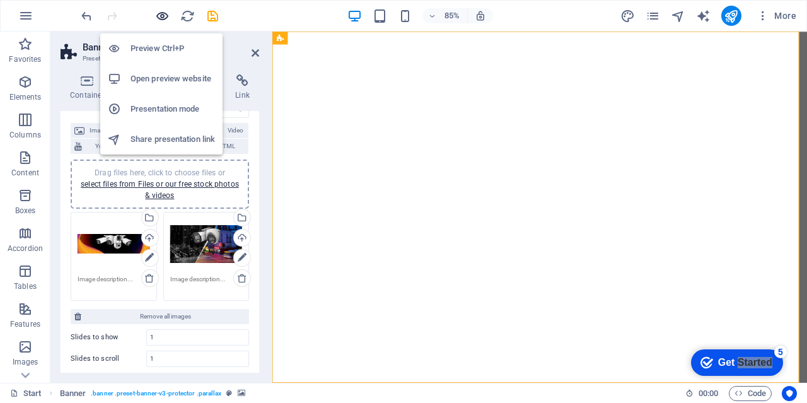
click at [157, 16] on icon "button" at bounding box center [162, 16] width 15 height 15
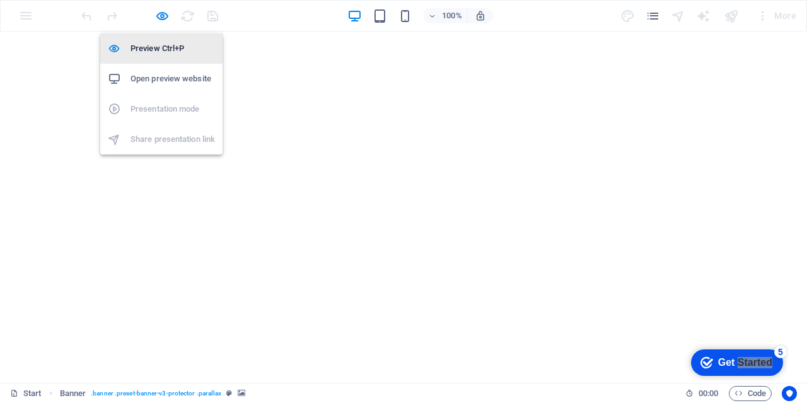
click at [156, 42] on h6 "Preview Ctrl+P" at bounding box center [173, 48] width 85 height 15
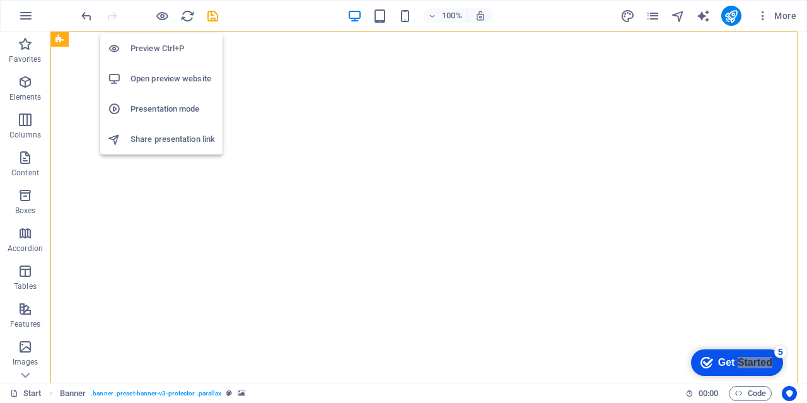
click at [157, 46] on h6 "Preview Ctrl+P" at bounding box center [173, 48] width 85 height 15
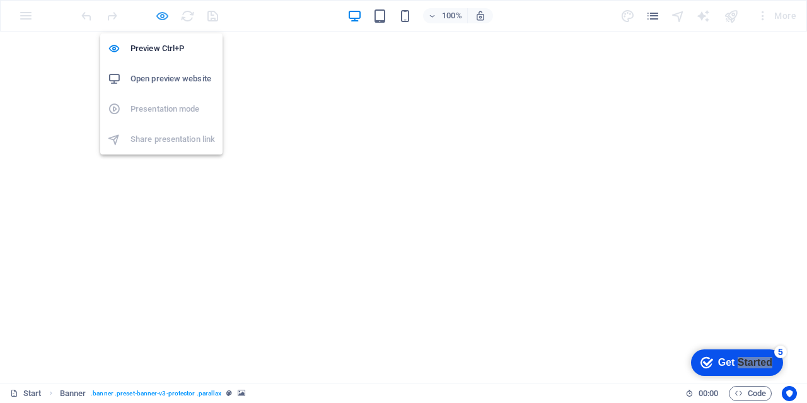
click at [168, 11] on icon "button" at bounding box center [162, 16] width 15 height 15
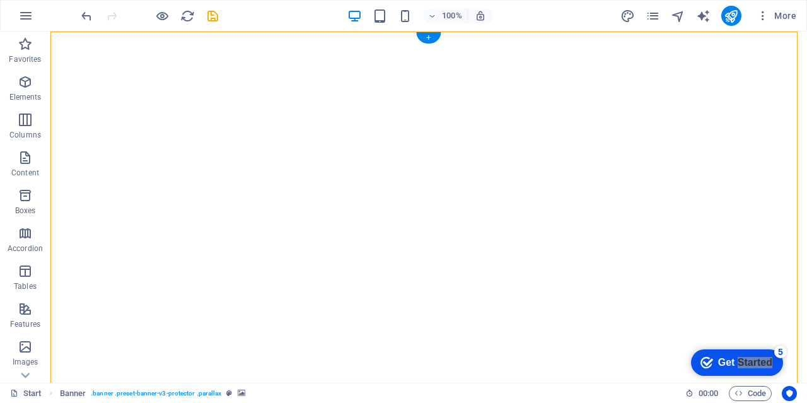
select select "ms"
select select "s"
select select "progressive"
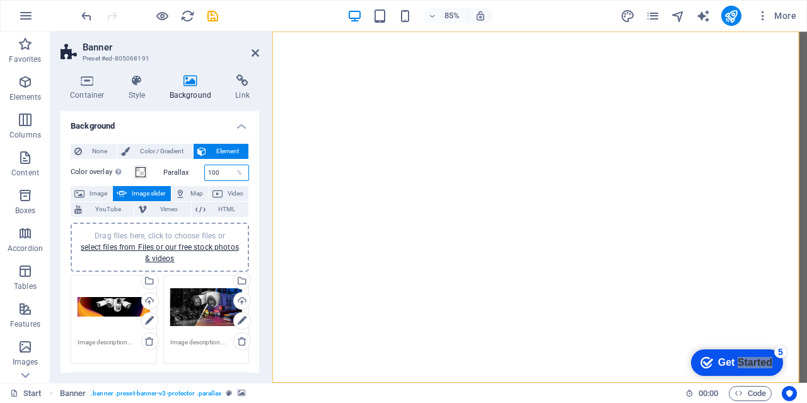
drag, startPoint x: 213, startPoint y: 174, endPoint x: 206, endPoint y: 172, distance: 6.6
click at [206, 172] on input "100" at bounding box center [227, 172] width 44 height 15
type input "50"
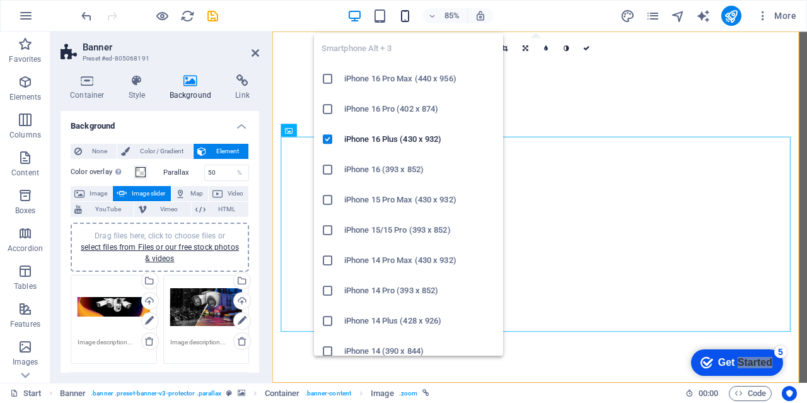
click at [409, 14] on icon "button" at bounding box center [405, 16] width 15 height 15
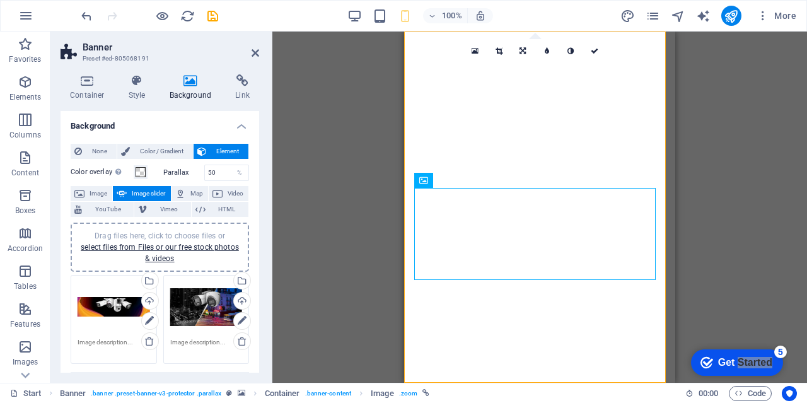
click at [361, 241] on div "Drag here to replace the existing content. Press “Ctrl” if you want to create a…" at bounding box center [539, 207] width 535 height 351
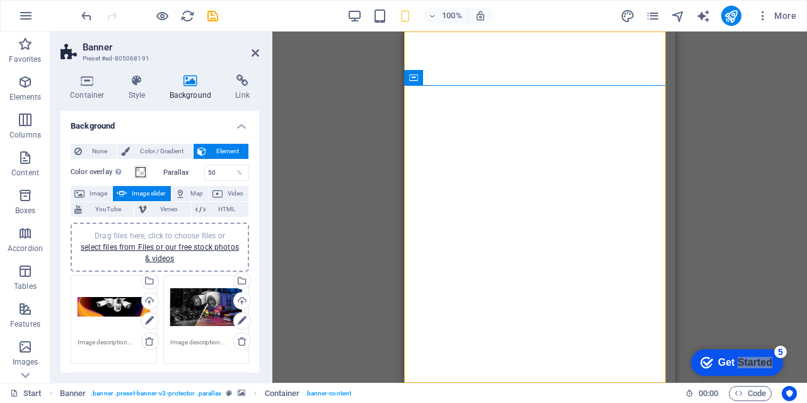
click at [179, 366] on div "Drag files here, click to choose files or select files from Files or our free s…" at bounding box center [206, 319] width 93 height 95
click at [336, 143] on div "Drag here to replace the existing content. Press “Ctrl” if you want to create a…" at bounding box center [539, 207] width 535 height 351
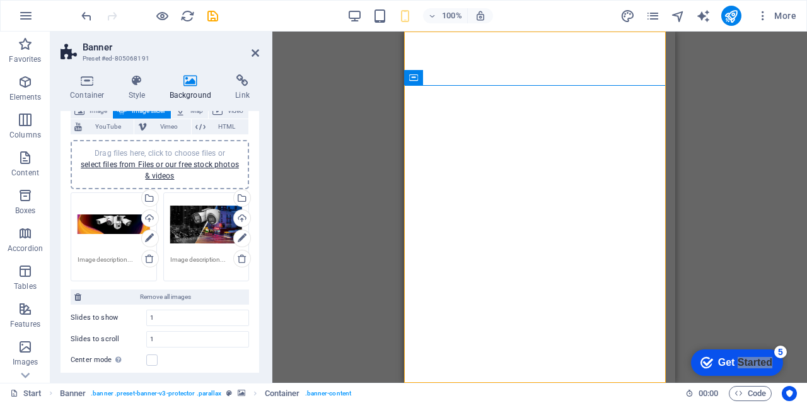
scroll to position [20, 0]
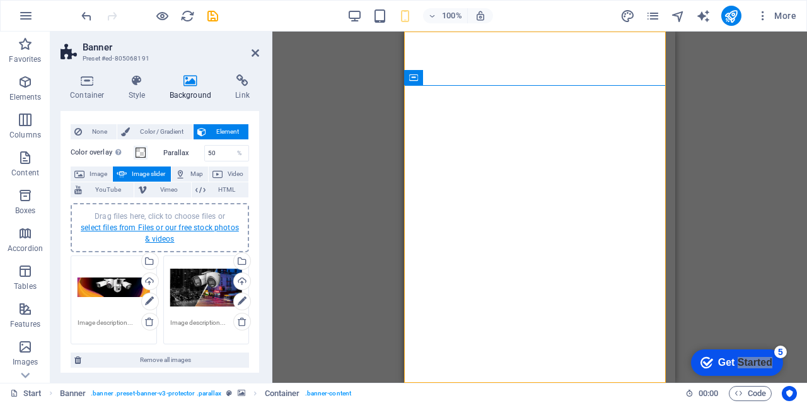
click at [161, 227] on link "select files from Files or our free stock photos & videos" at bounding box center [160, 233] width 158 height 20
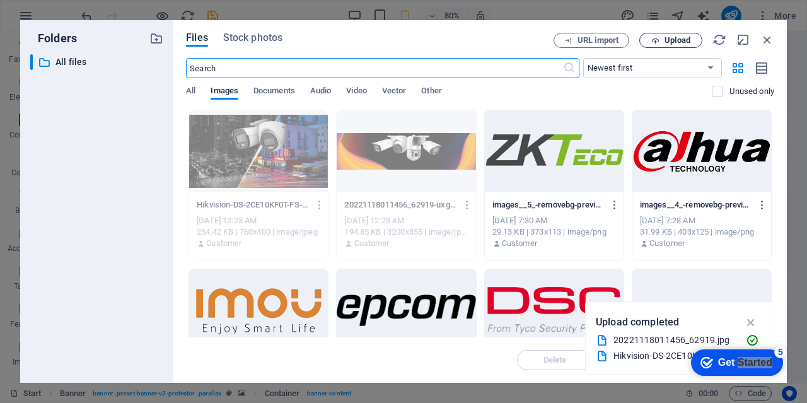
click at [687, 43] on span "Upload" at bounding box center [678, 41] width 26 height 8
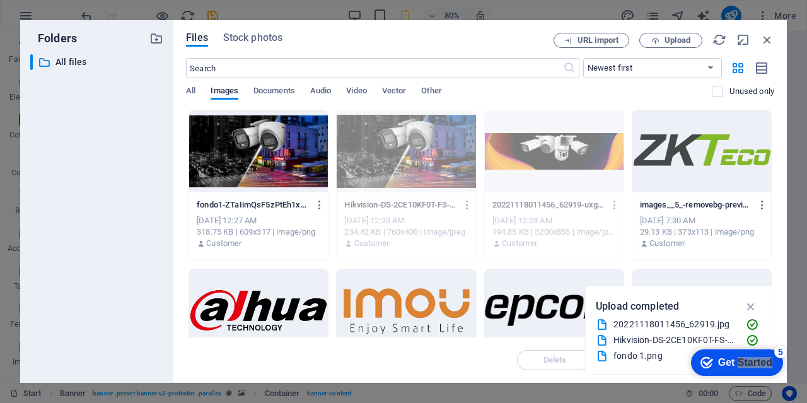
click at [273, 149] on div at bounding box center [258, 151] width 139 height 82
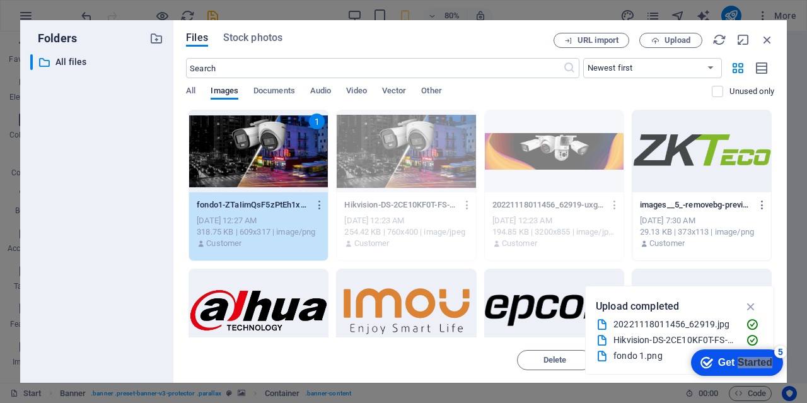
click at [273, 149] on div "1" at bounding box center [258, 151] width 139 height 82
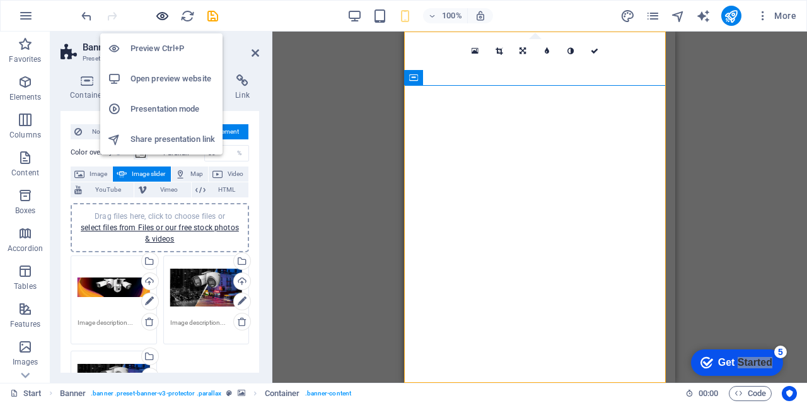
click at [157, 18] on icon "button" at bounding box center [162, 16] width 15 height 15
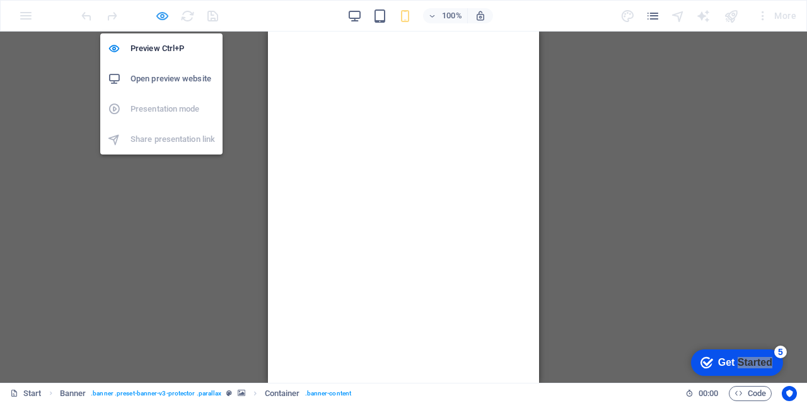
click at [156, 17] on icon "button" at bounding box center [162, 16] width 15 height 15
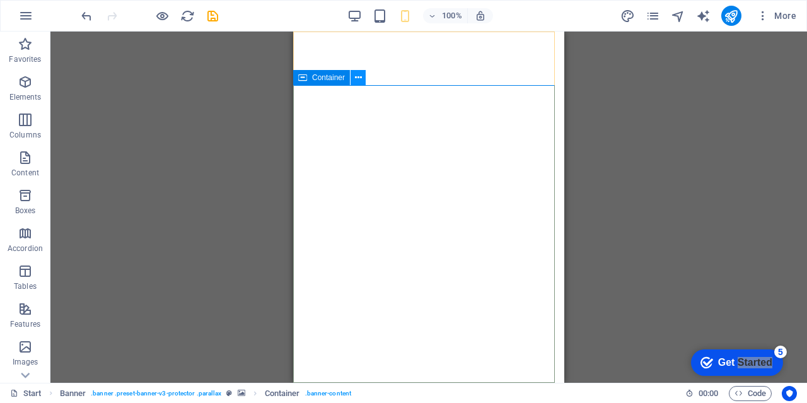
click at [364, 74] on button at bounding box center [358, 77] width 15 height 15
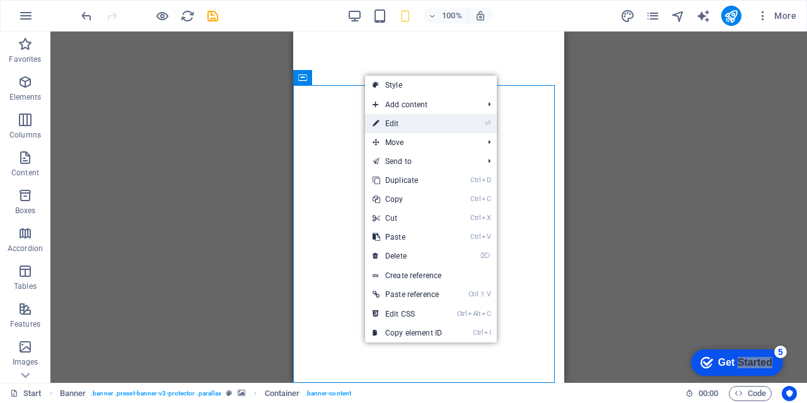
click at [400, 121] on link "⏎ Edit" at bounding box center [407, 123] width 85 height 19
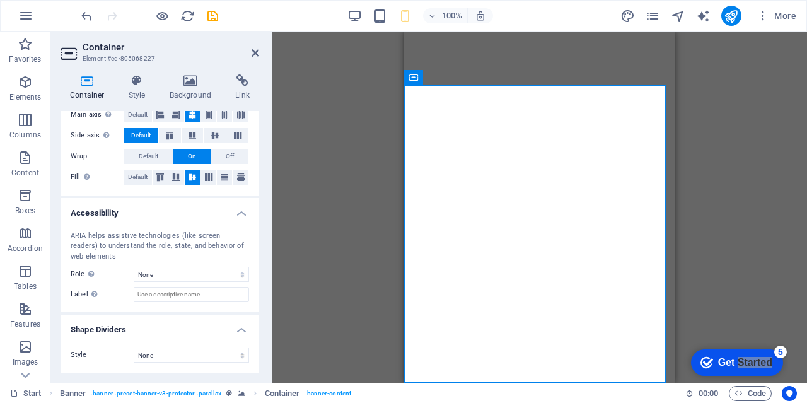
scroll to position [0, 0]
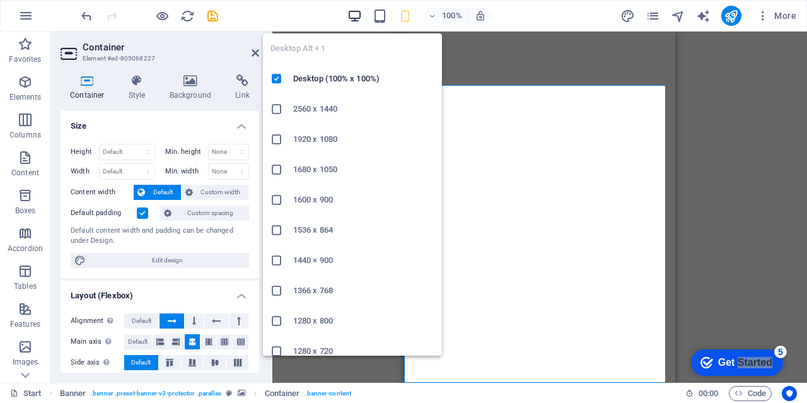
click at [358, 13] on icon "button" at bounding box center [354, 16] width 15 height 15
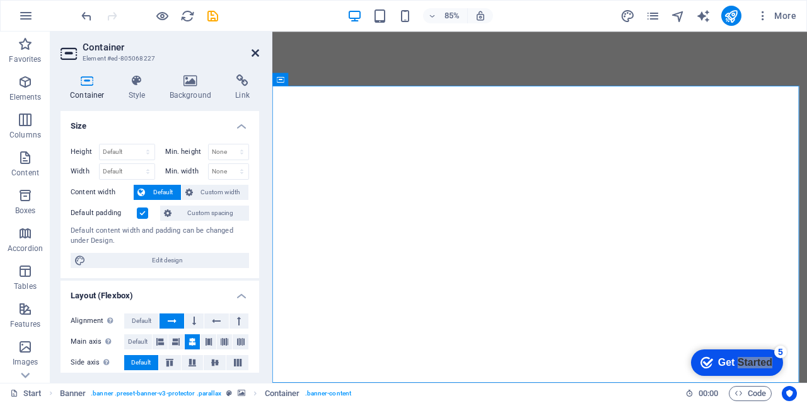
click at [257, 49] on icon at bounding box center [256, 53] width 8 height 10
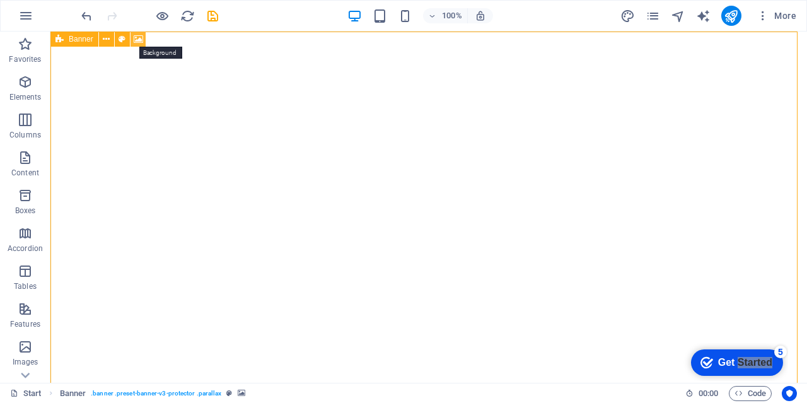
click at [136, 37] on icon at bounding box center [138, 39] width 9 height 13
select select "ms"
select select "s"
select select "progressive"
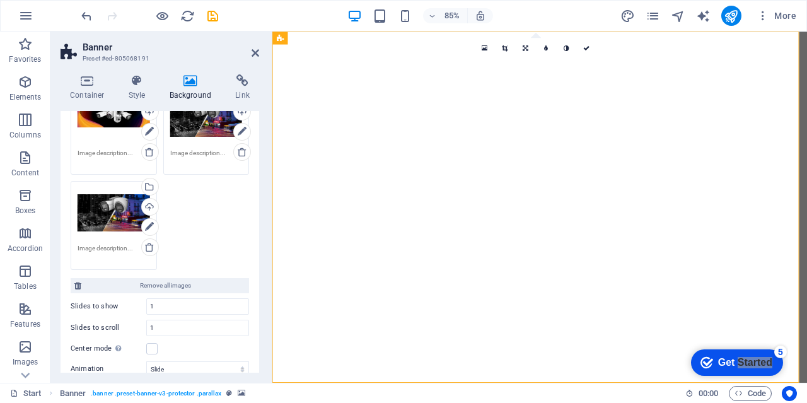
scroll to position [126, 0]
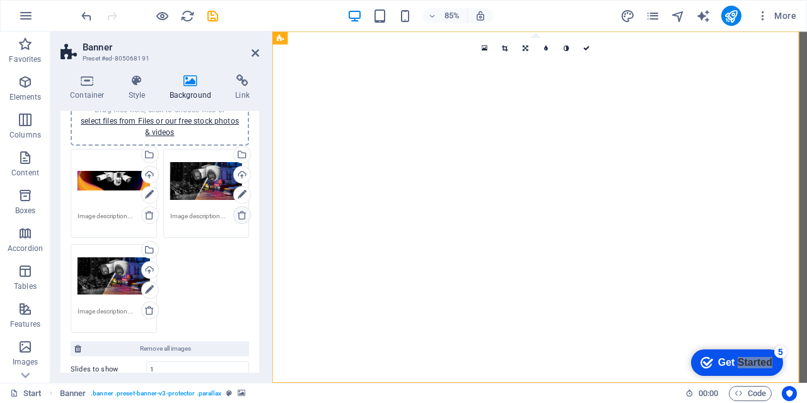
click at [240, 212] on icon at bounding box center [242, 215] width 10 height 10
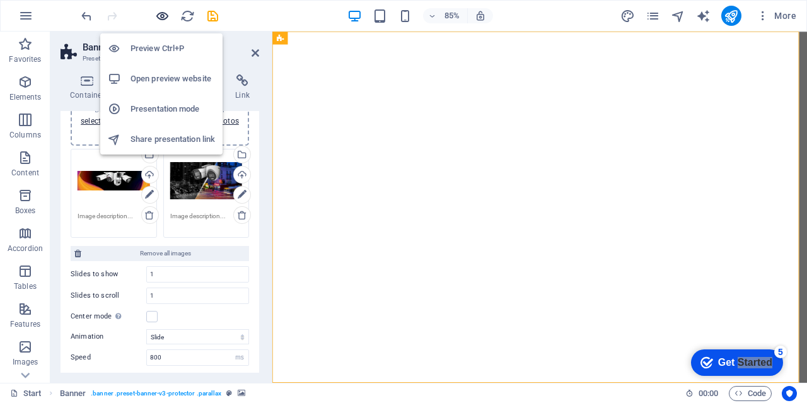
click at [160, 18] on icon "button" at bounding box center [162, 16] width 15 height 15
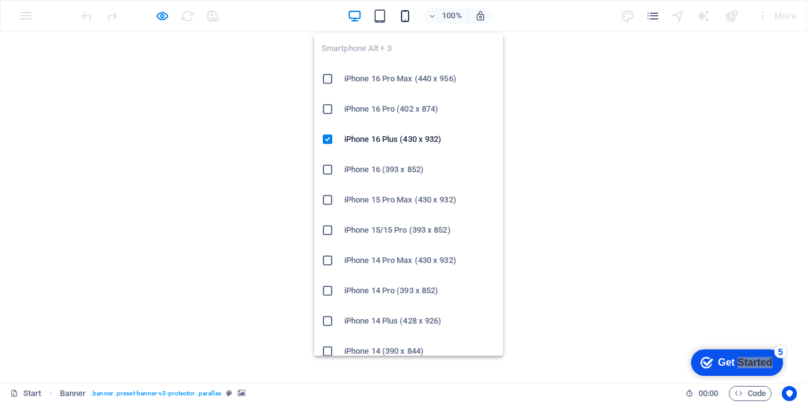
click at [411, 16] on icon "button" at bounding box center [405, 16] width 15 height 15
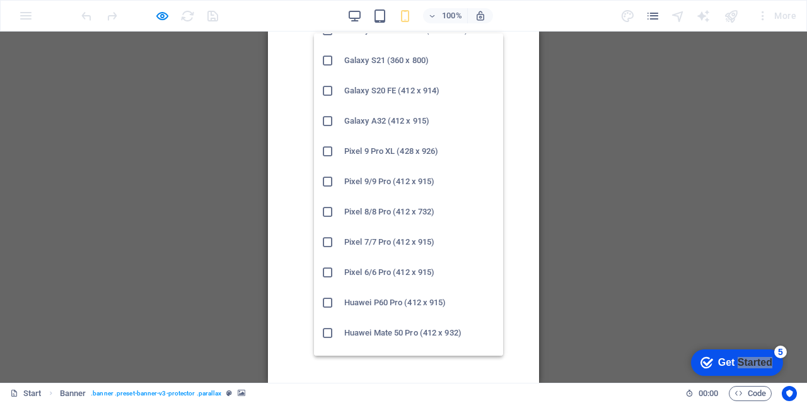
scroll to position [677, 0]
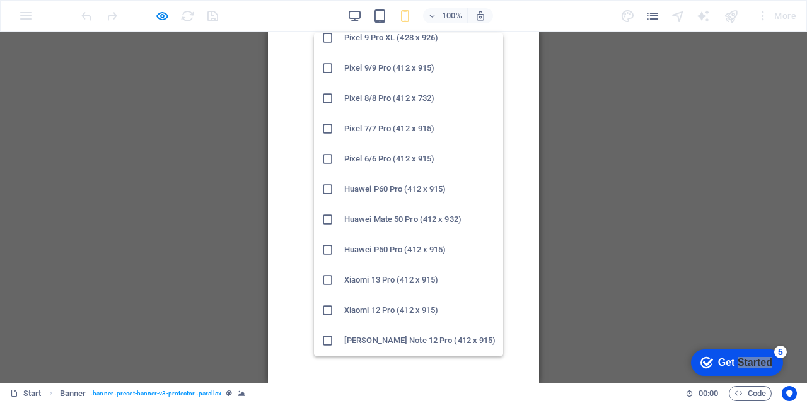
click at [329, 255] on icon at bounding box center [328, 249] width 13 height 13
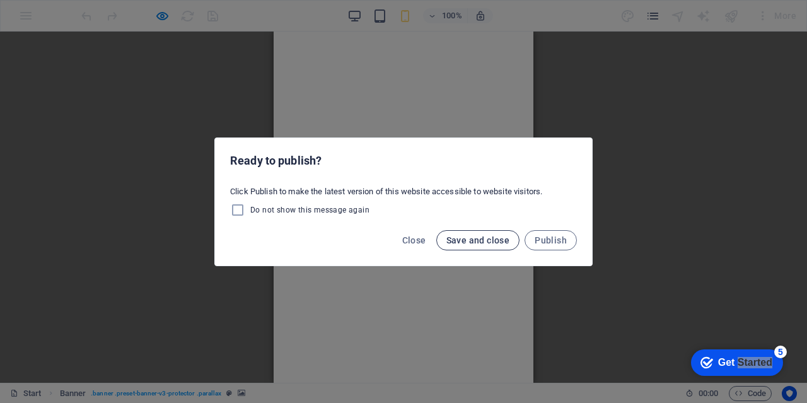
click at [471, 235] on span "Save and close" at bounding box center [478, 240] width 64 height 10
